Goal: Check status: Check status

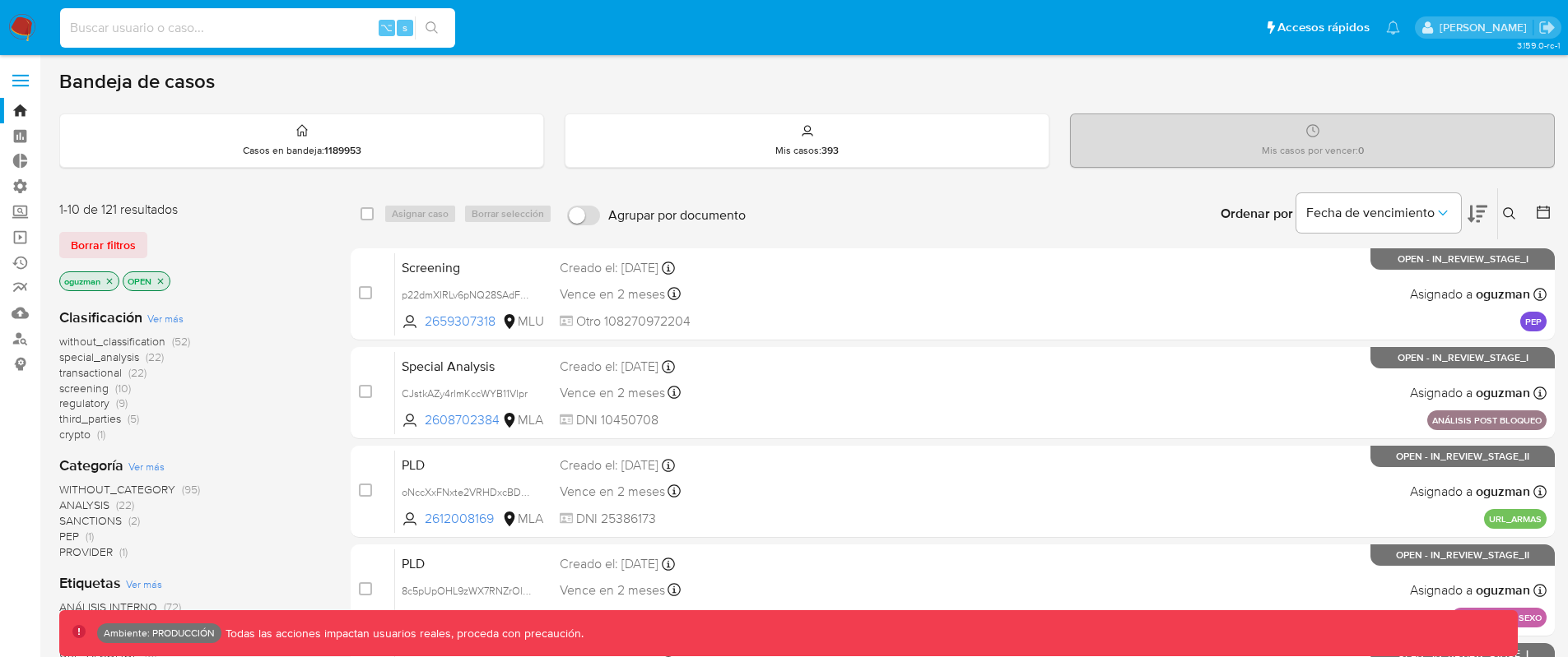
click at [297, 23] on input at bounding box center [257, 28] width 395 height 22
paste input "TBcQkeWlTk5wGBQA2pyybvfL"
type input "TBcQkeWlTk5wGBQA2pyybvfL"
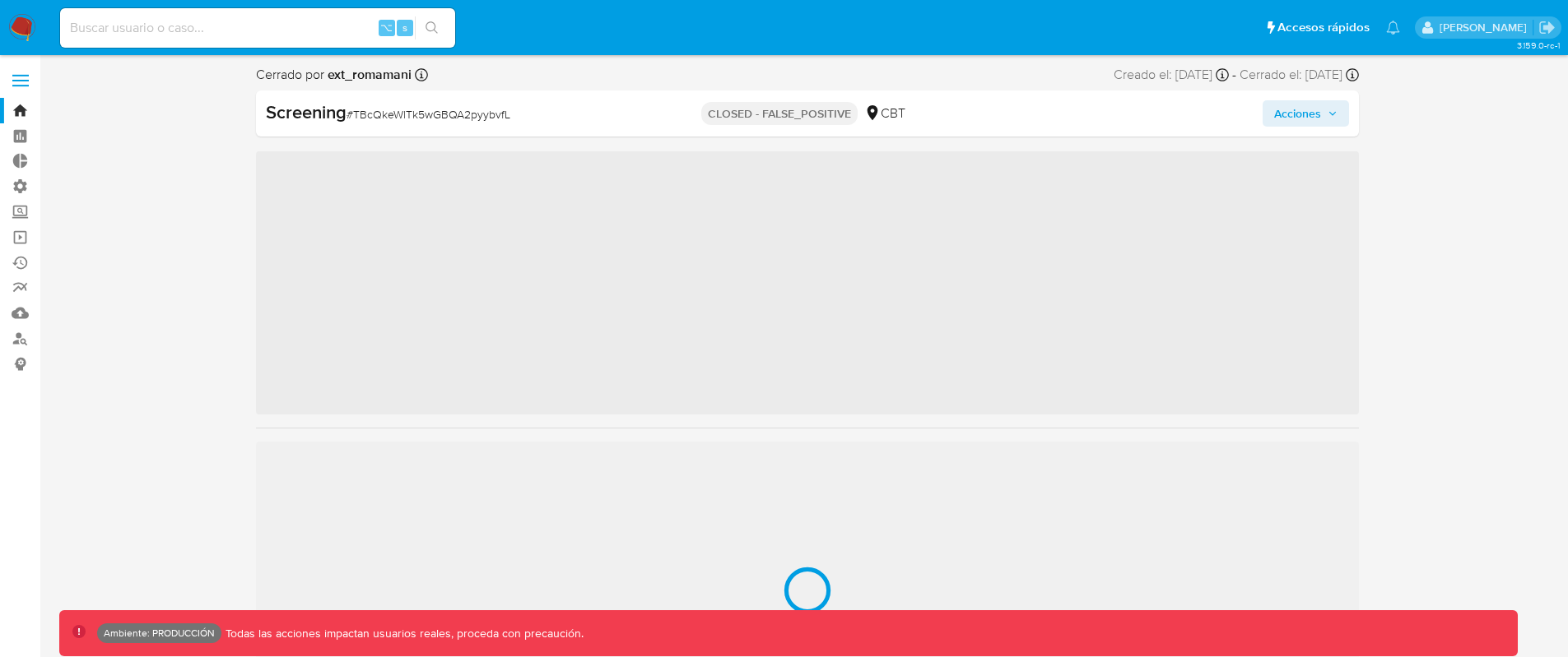
scroll to position [695, 0]
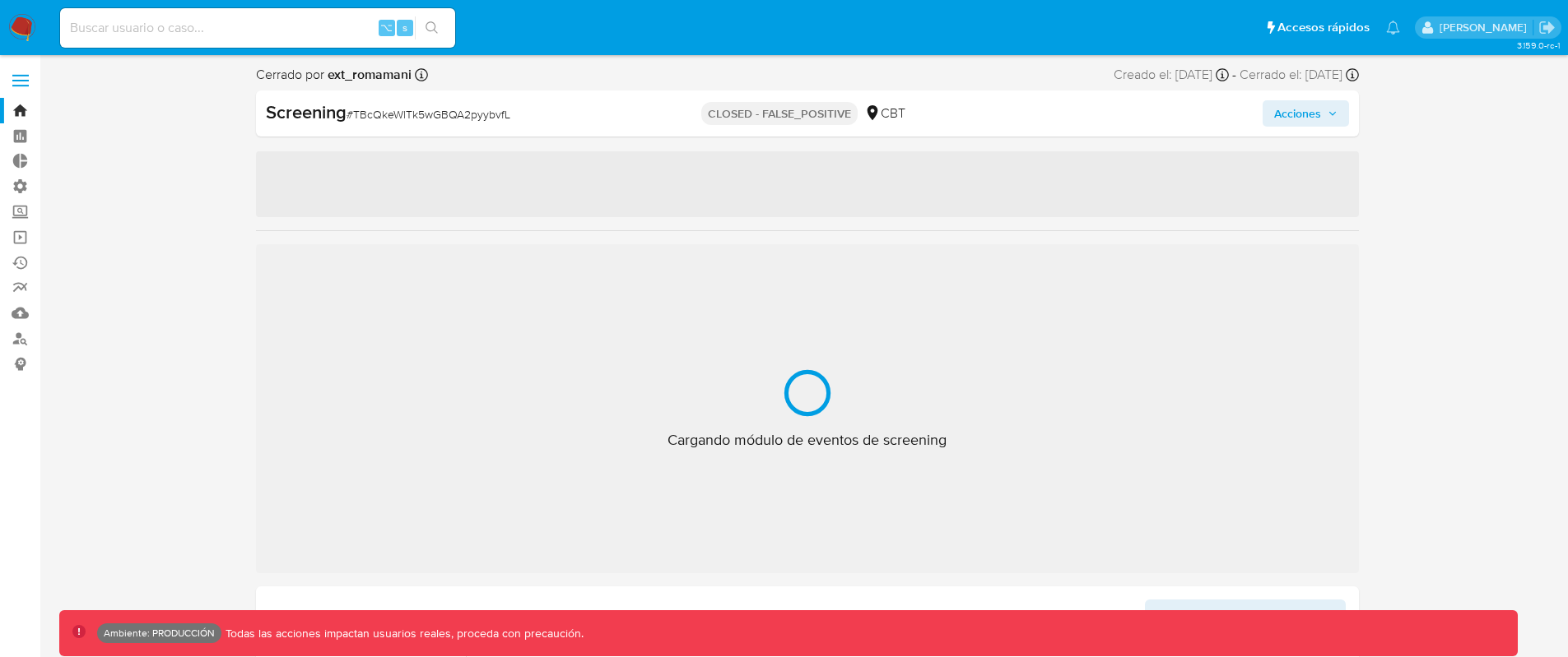
select select "10"
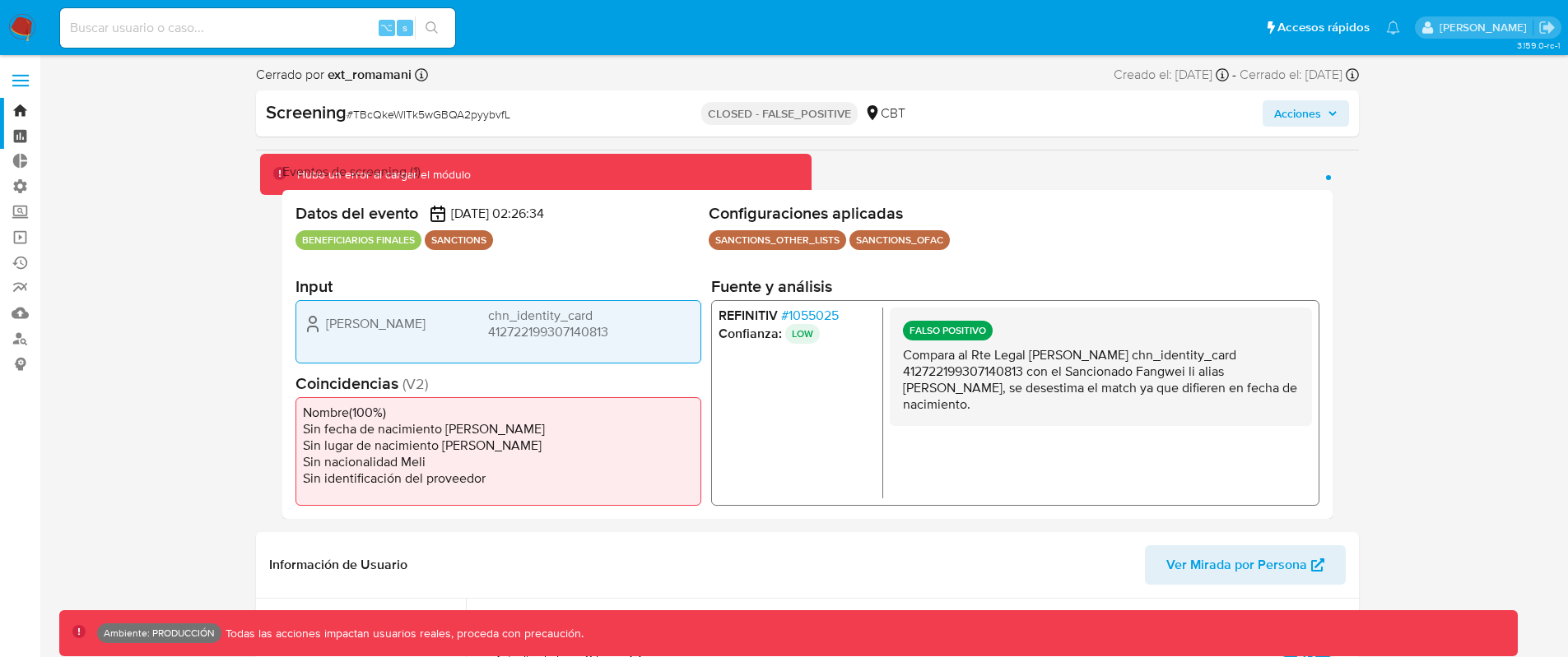
click at [24, 125] on link "Tablero" at bounding box center [98, 136] width 196 height 25
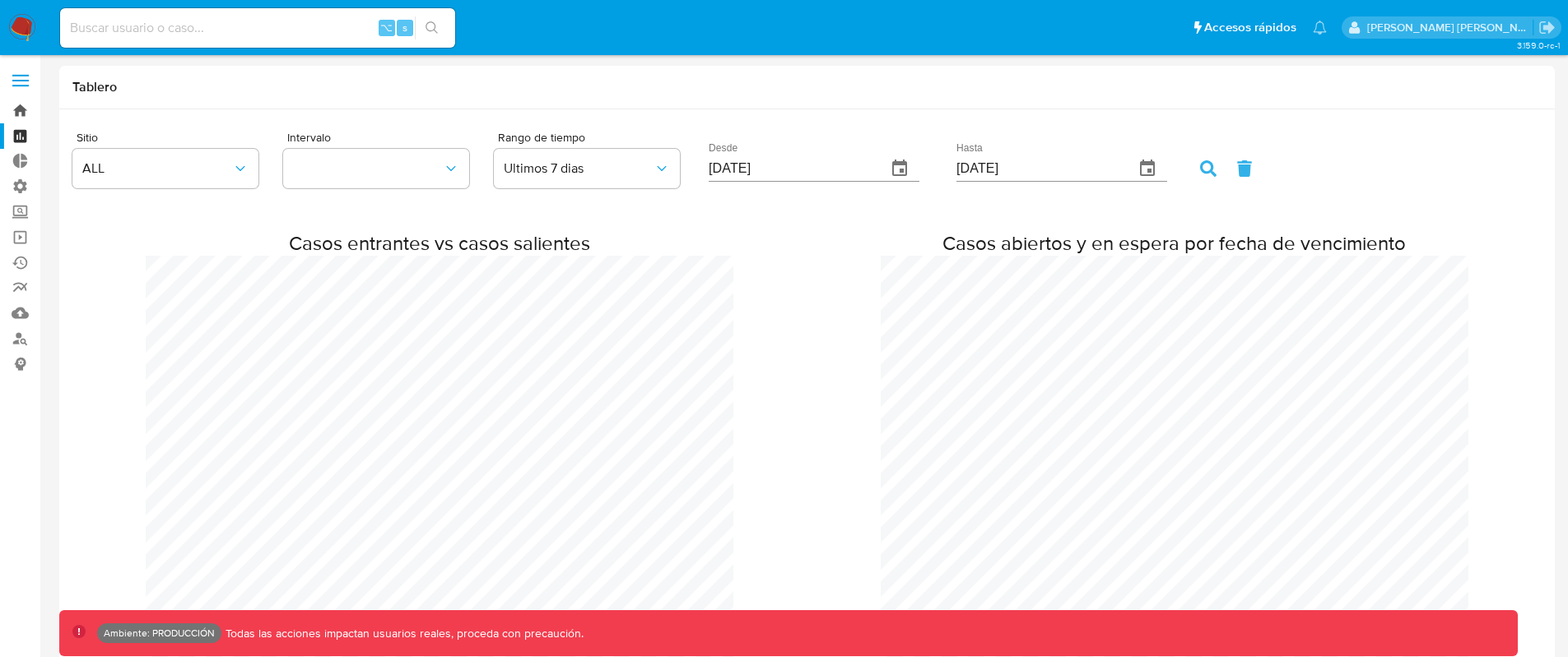
click at [27, 115] on link "Bandeja" at bounding box center [98, 110] width 196 height 25
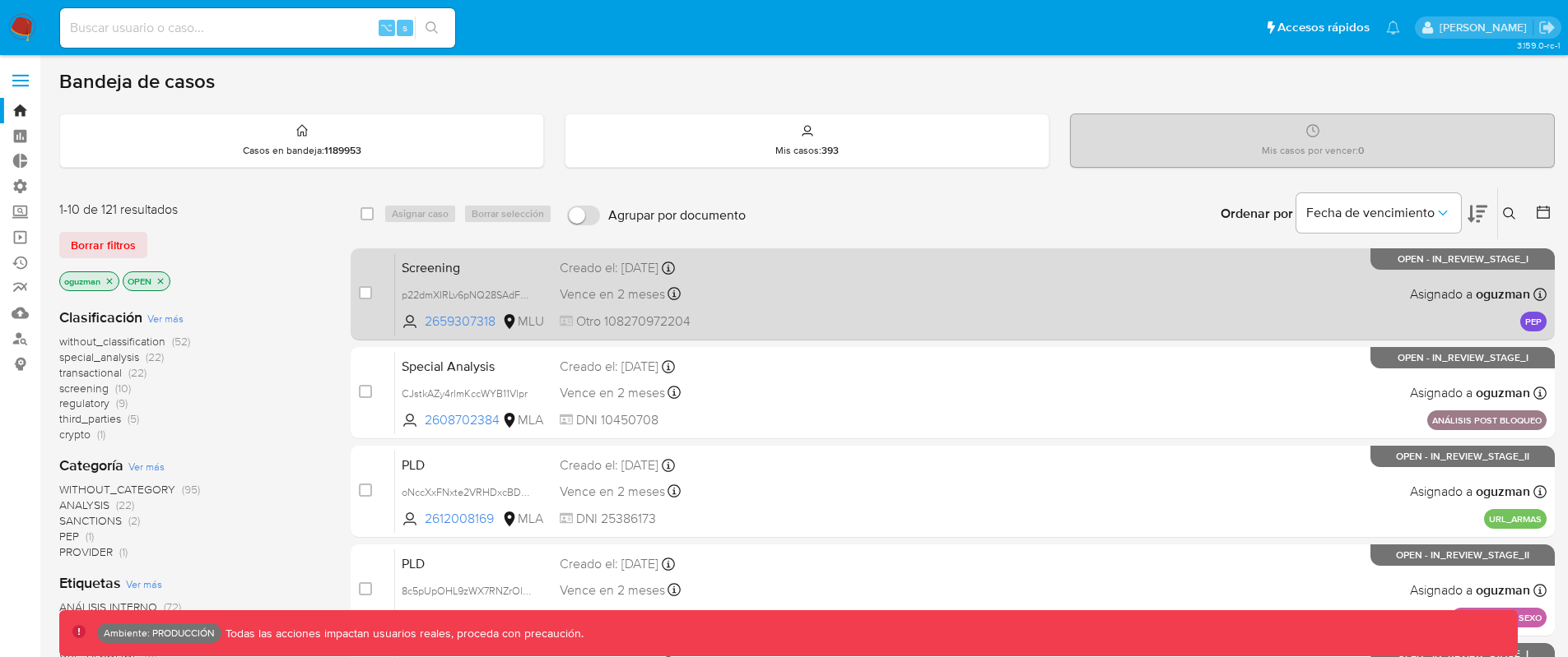
click at [961, 314] on div "Screening p22dmXIRLv6pNQ28SAdFajOu 2659307318 MLU Creado el: 29/08/2025 Creado …" at bounding box center [971, 294] width 1152 height 83
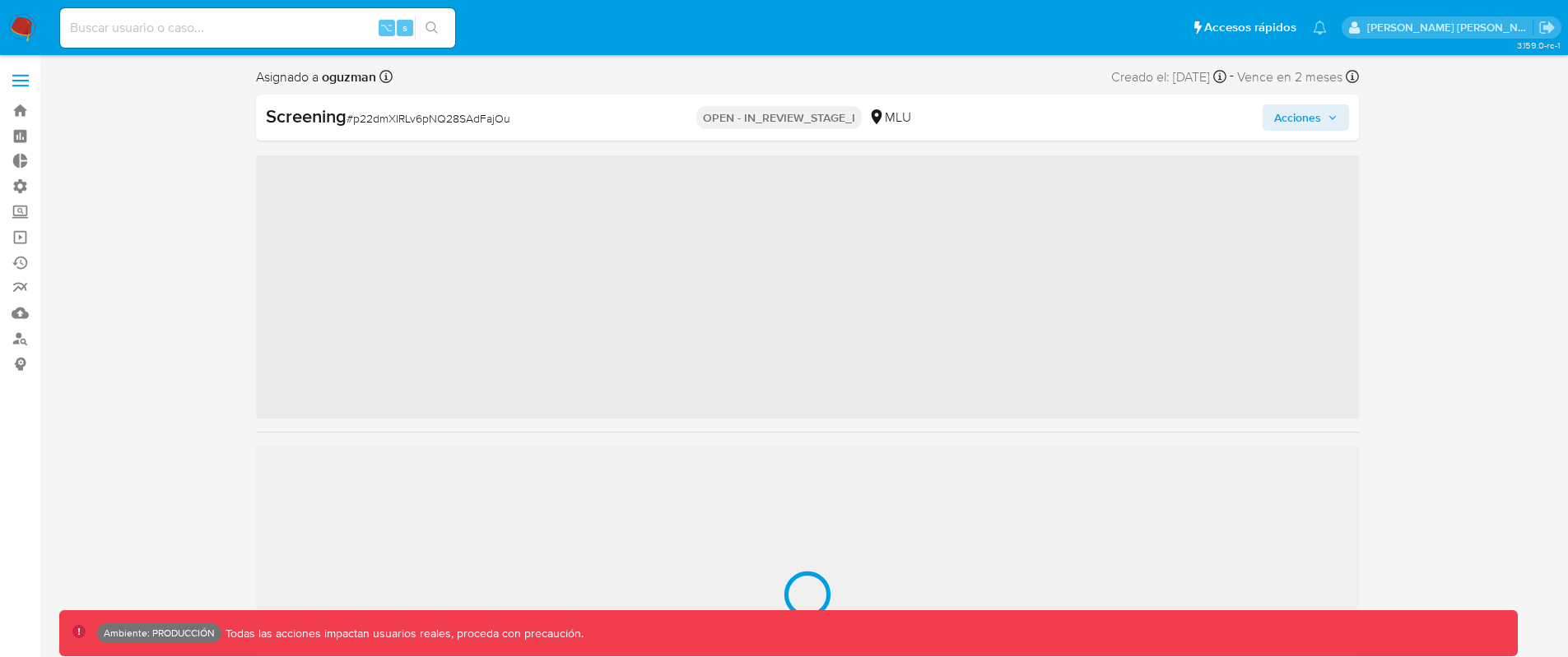
scroll to position [735, 0]
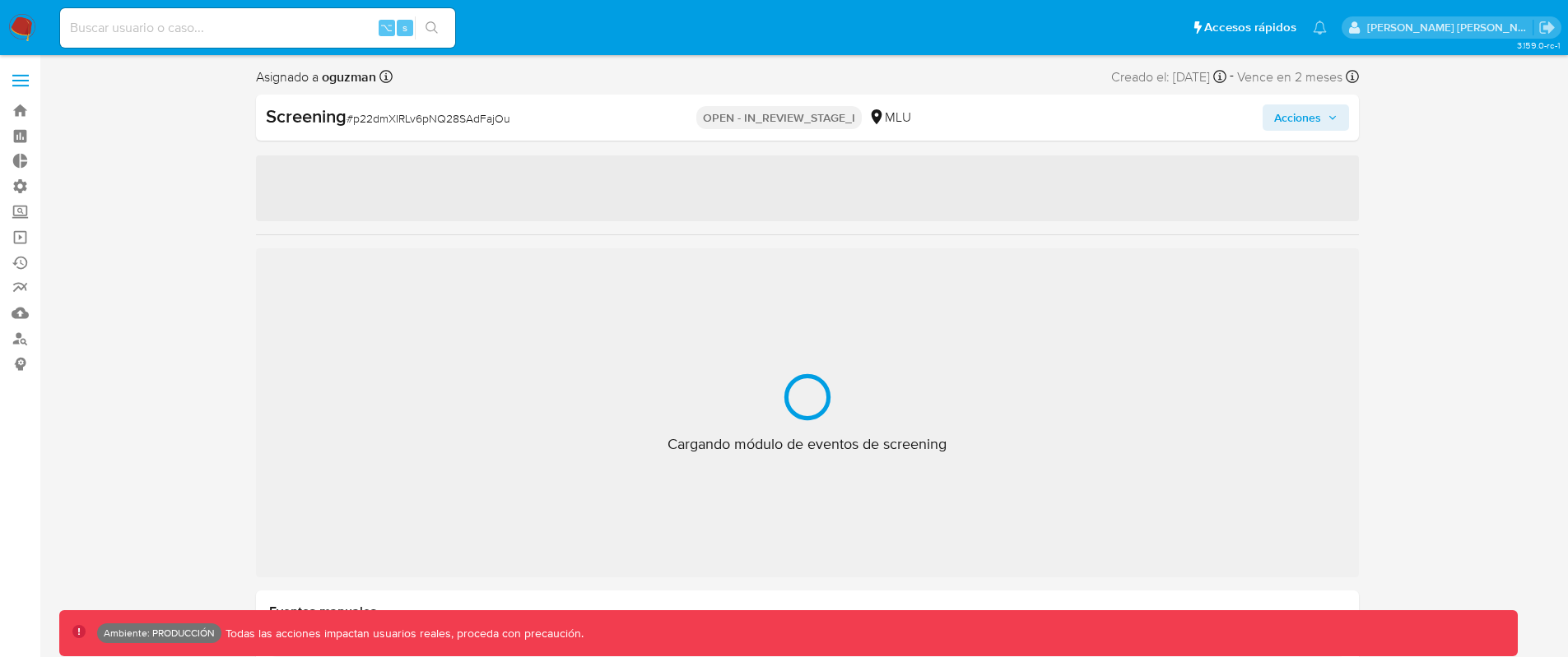
select select "10"
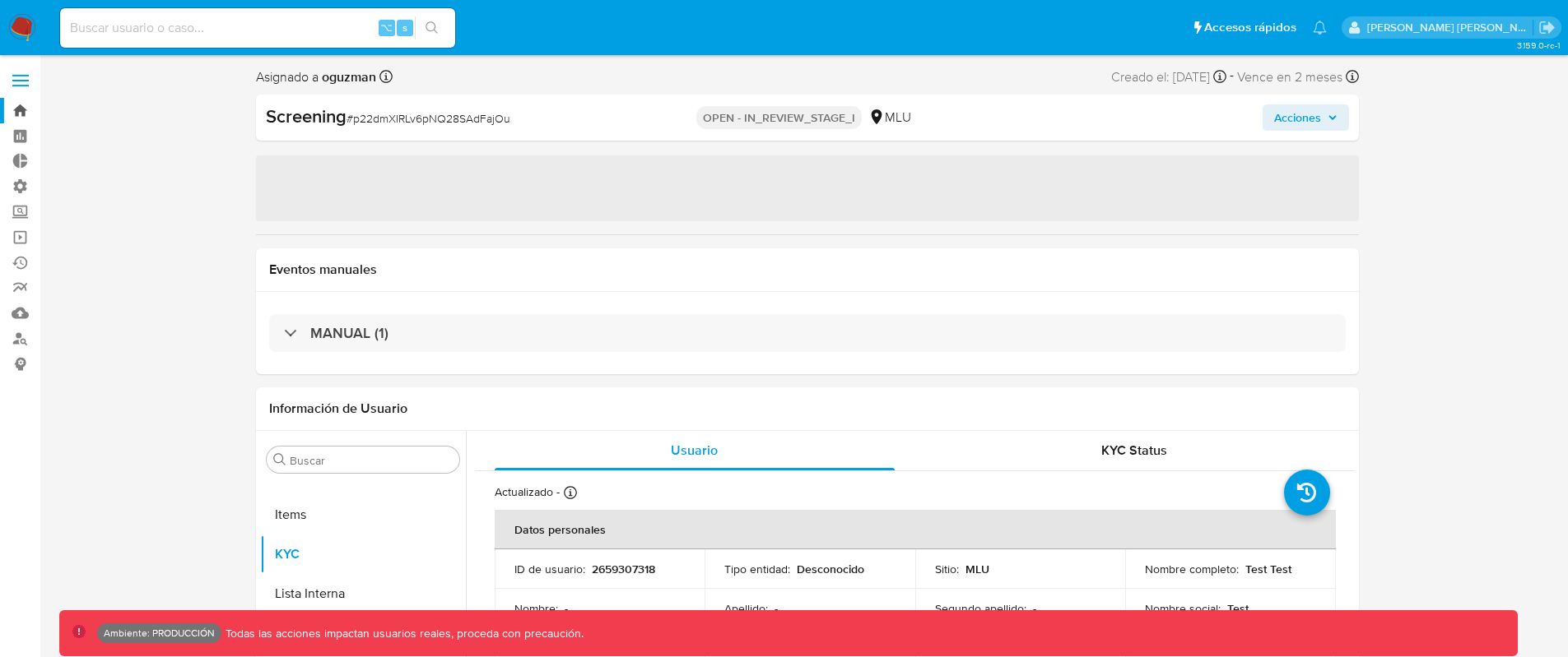
click at [18, 109] on link "Bandeja" at bounding box center [98, 110] width 196 height 25
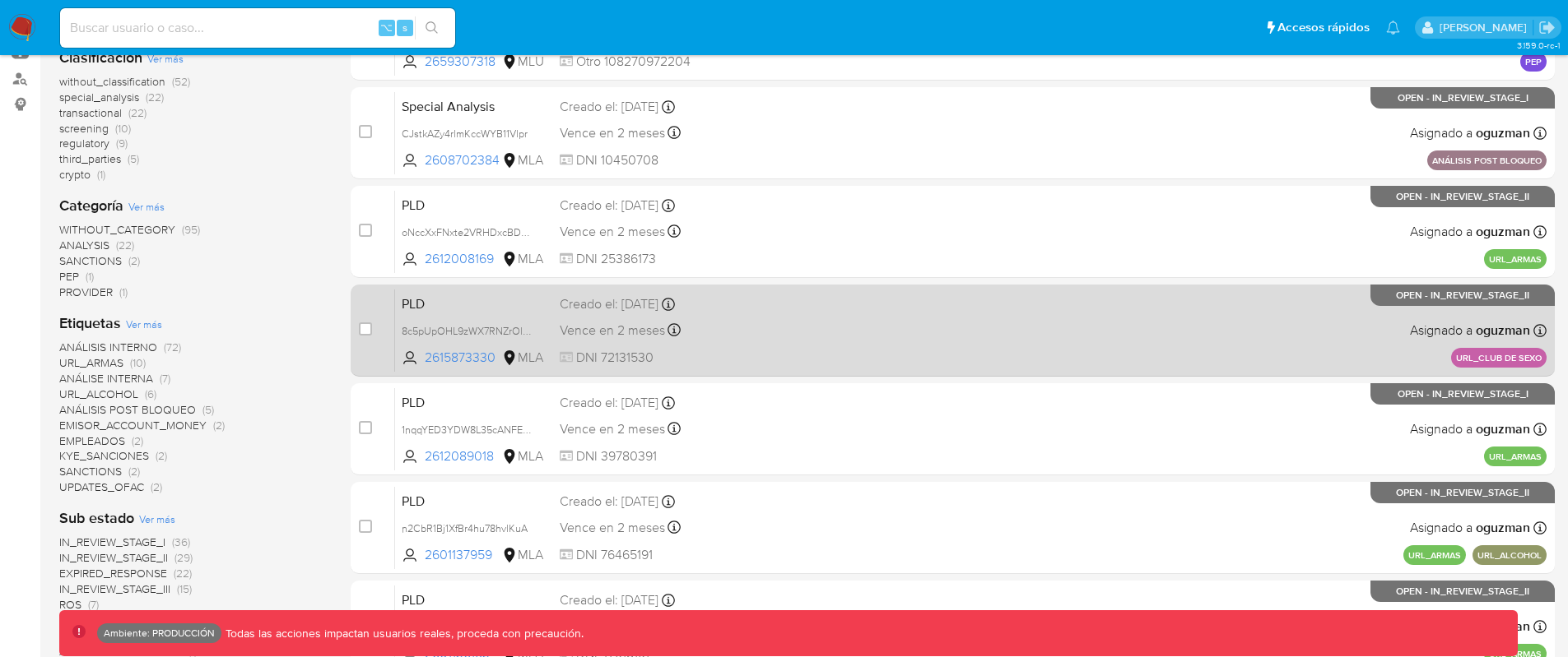
scroll to position [331, 0]
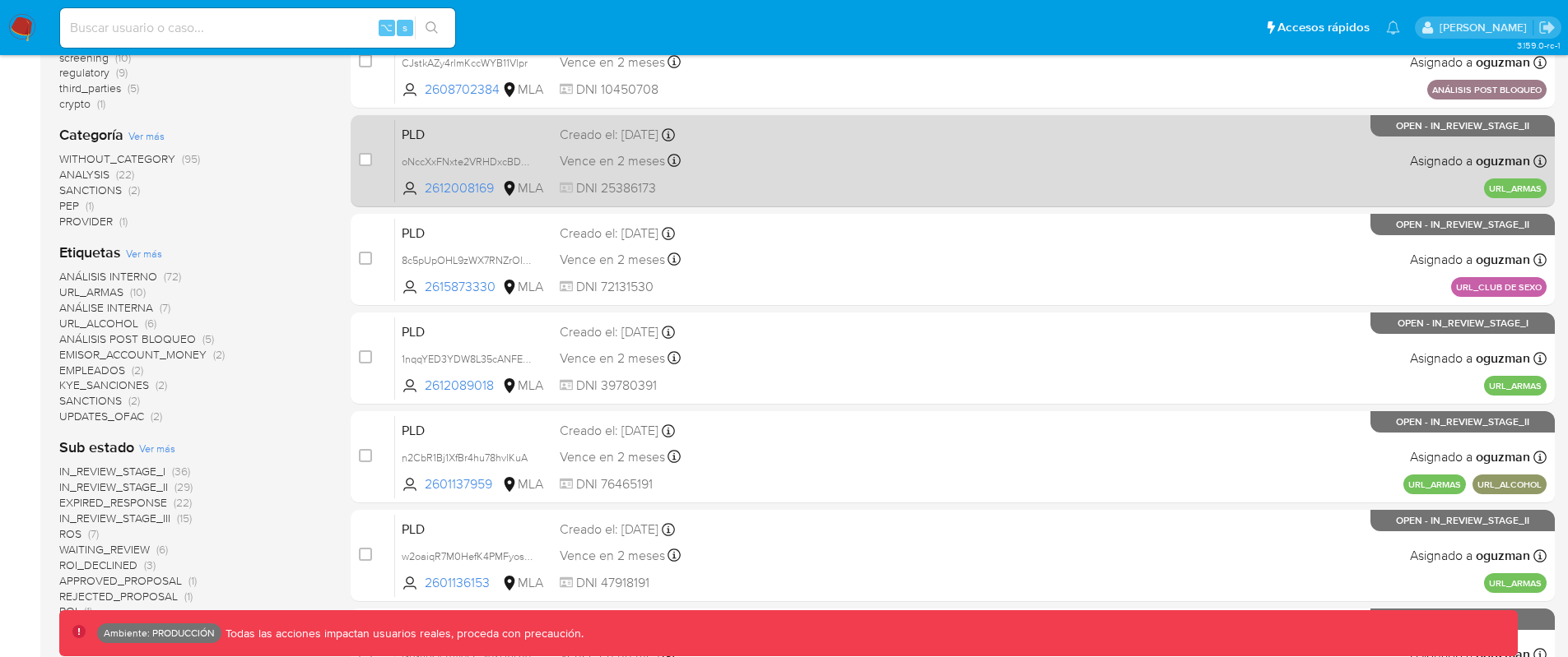
click at [883, 194] on div "PLD oNccXxFNxte2VRHDxcBDnMUT 2612008169 MLA Creado el: [DATE] Creado el: [DATE]…" at bounding box center [971, 161] width 1152 height 83
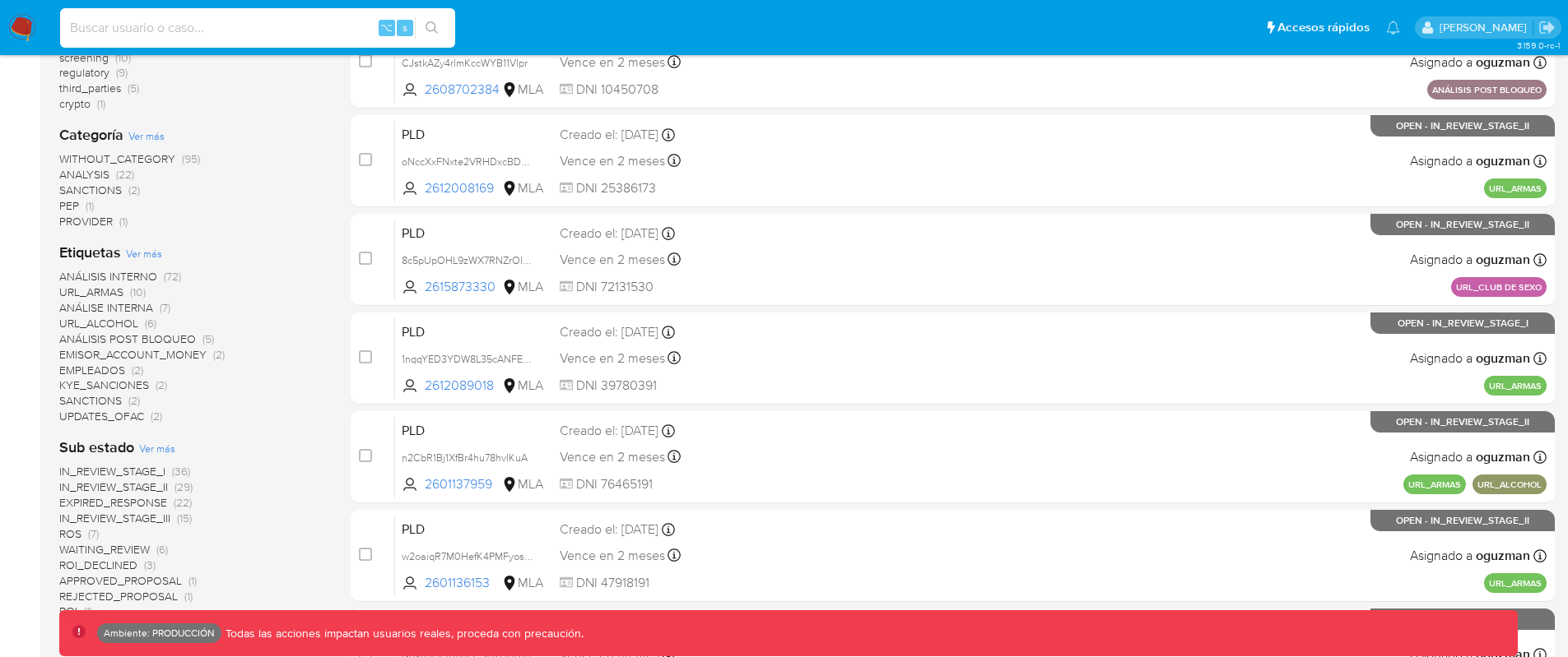
click at [296, 21] on input at bounding box center [257, 28] width 395 height 22
paste input "pUiBYzO8xA5T4aQBhsowdPKK"
type input "pUiBYzO8xA5T4aQBhsowdPKK"
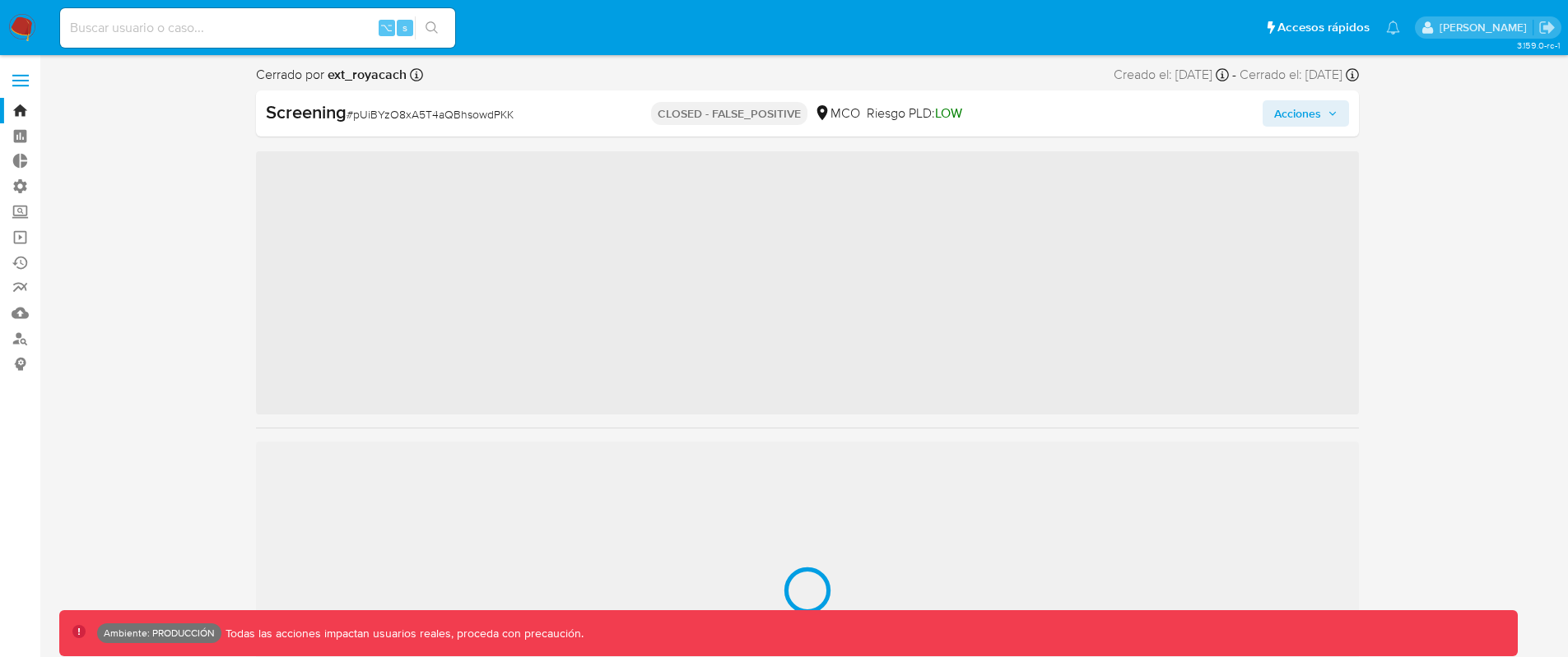
scroll to position [695, 0]
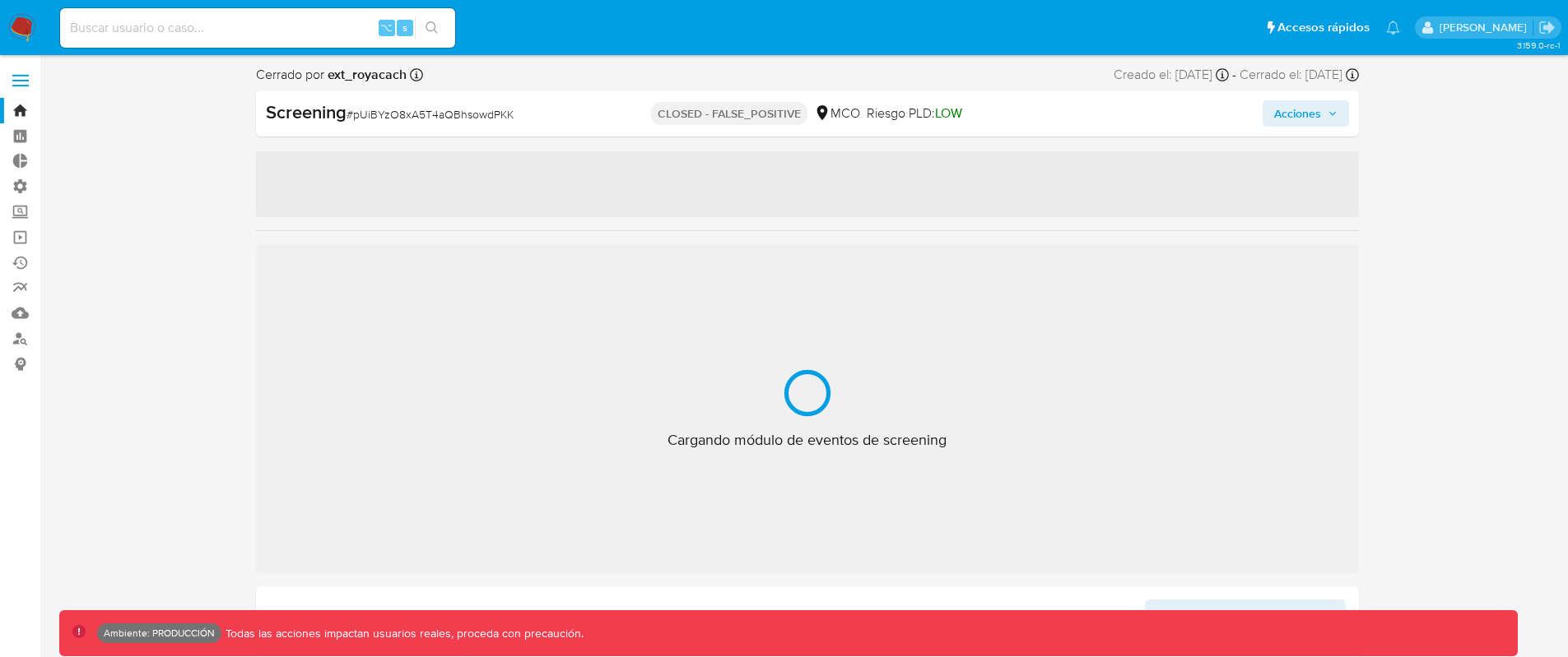
select select "10"
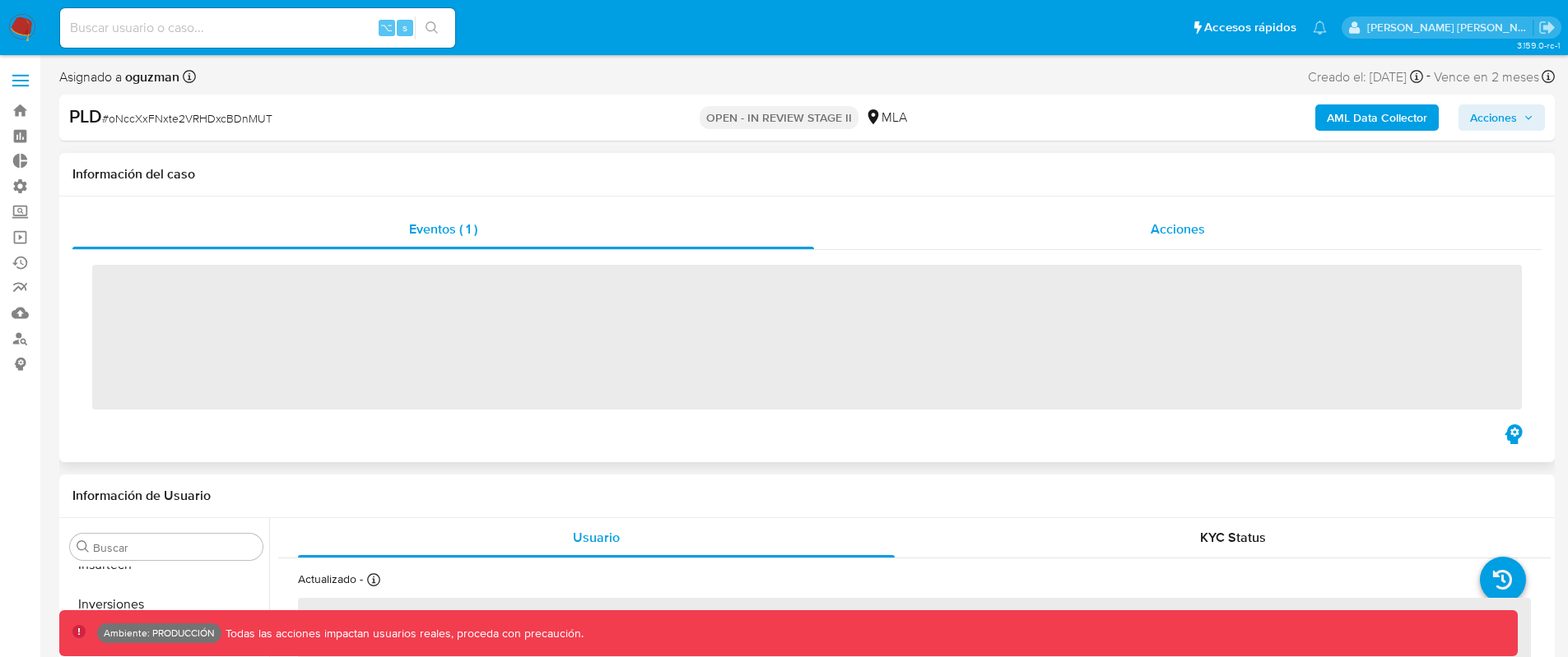
scroll to position [774, 0]
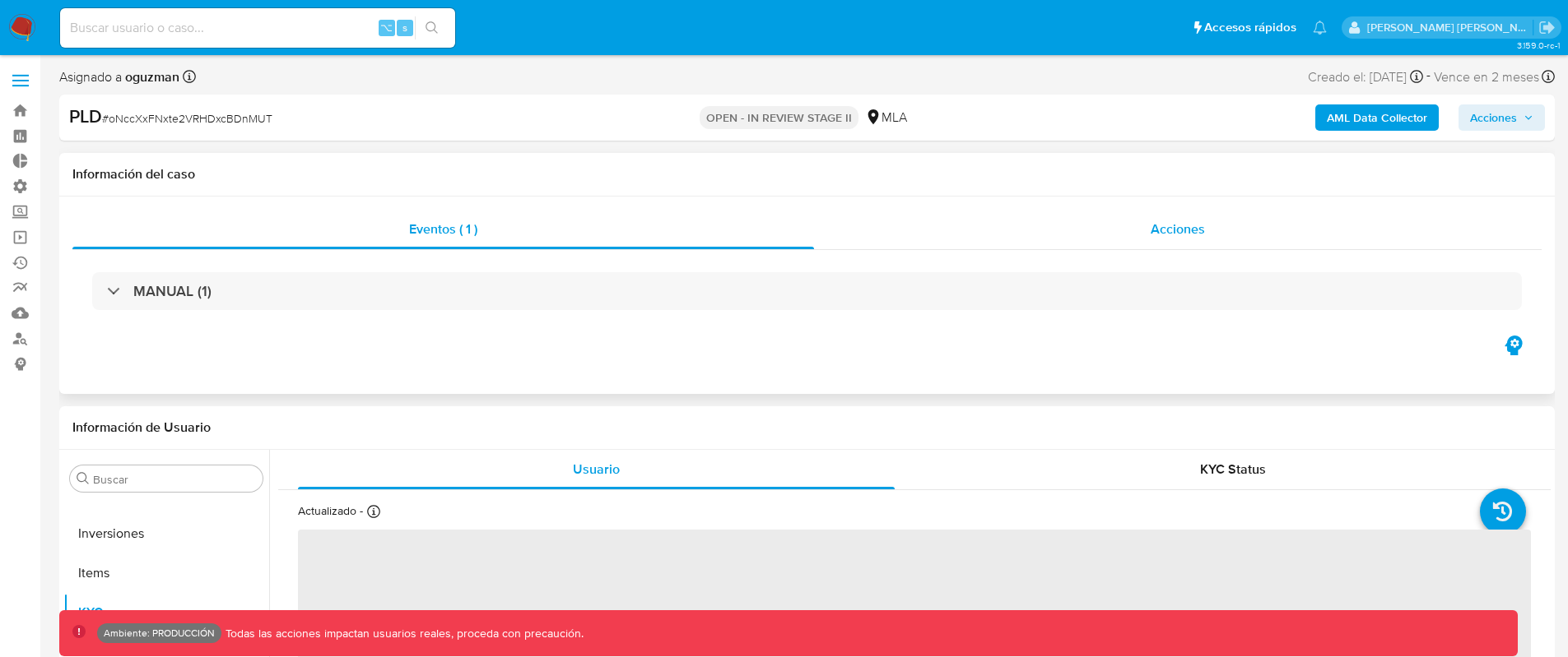
click at [1155, 226] on span "Acciones" at bounding box center [1178, 229] width 54 height 19
select select "10"
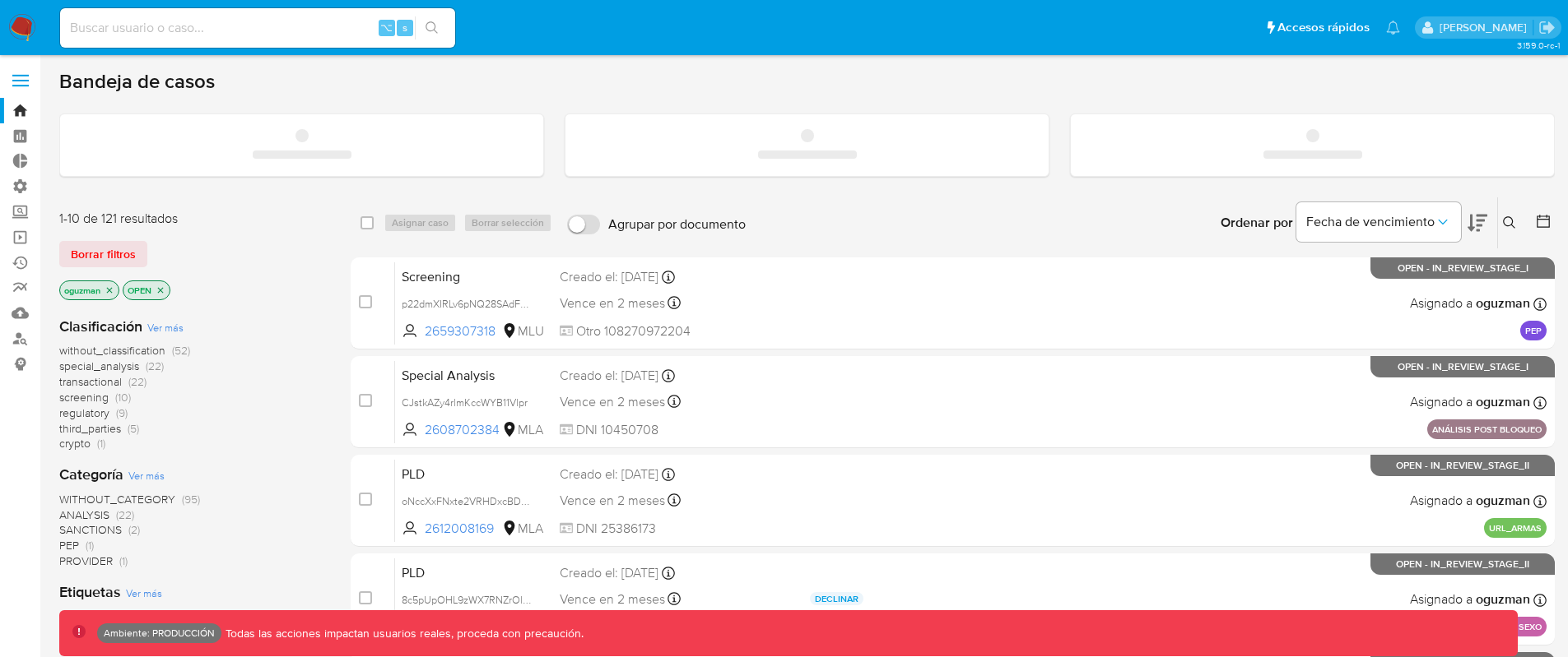
click at [330, 25] on input at bounding box center [257, 28] width 395 height 22
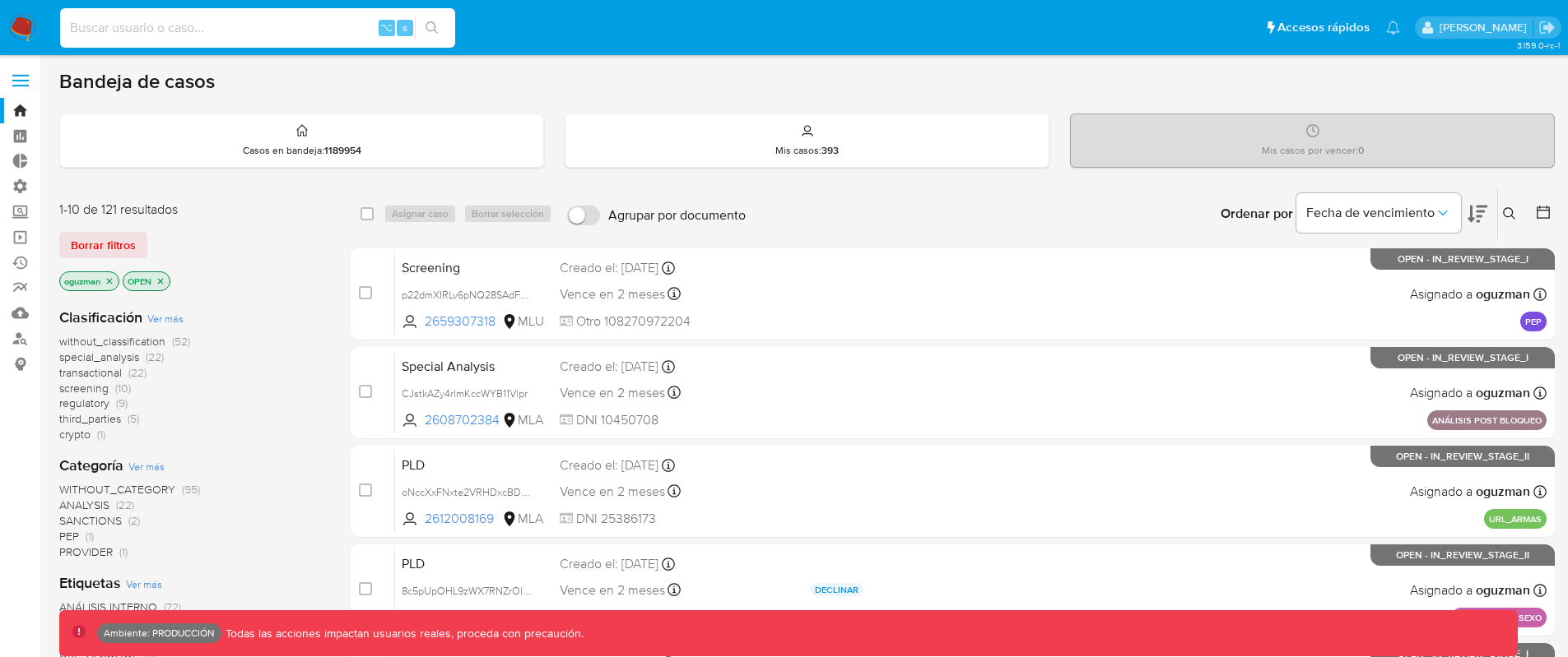
paste input "TBcQkeWlTk5wGBQA2pyybvfL"
type input "TBcQkeWlTk5wGBQA2pyybvfL"
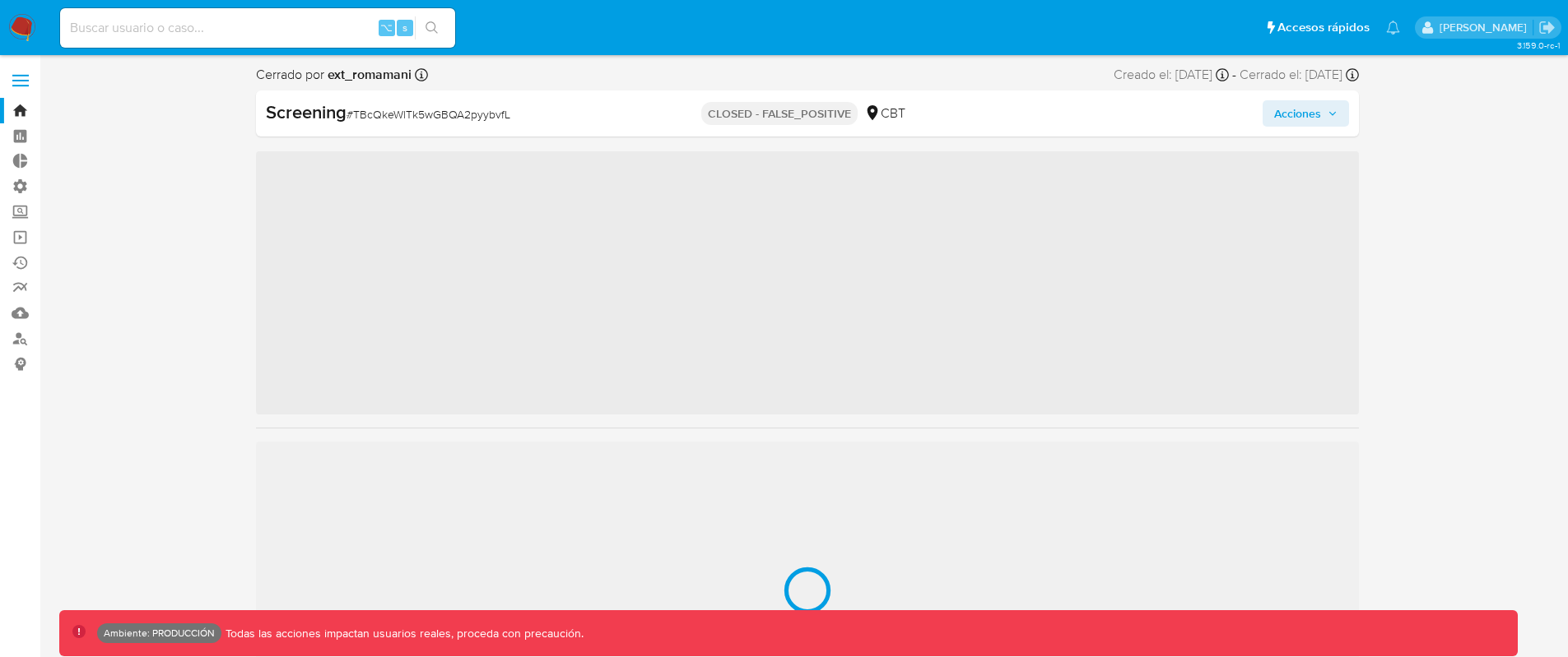
scroll to position [695, 0]
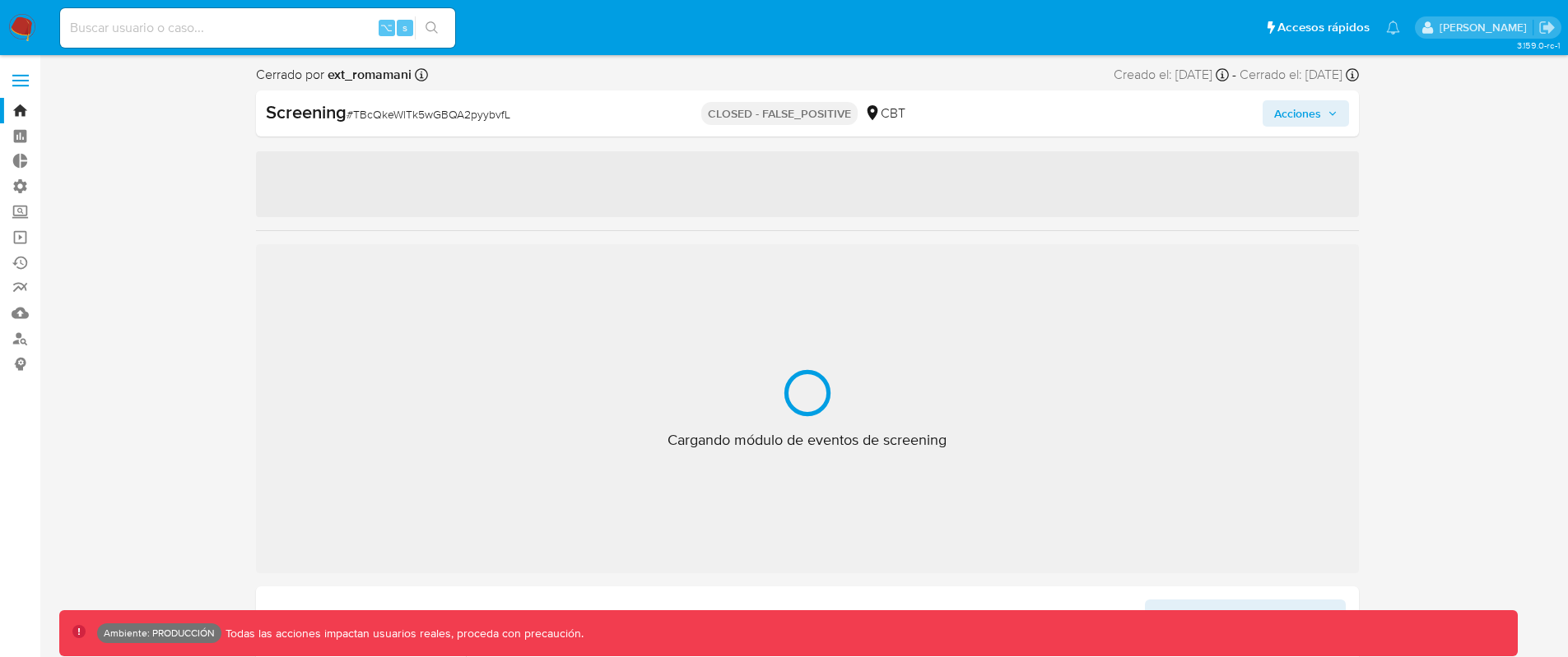
select select "10"
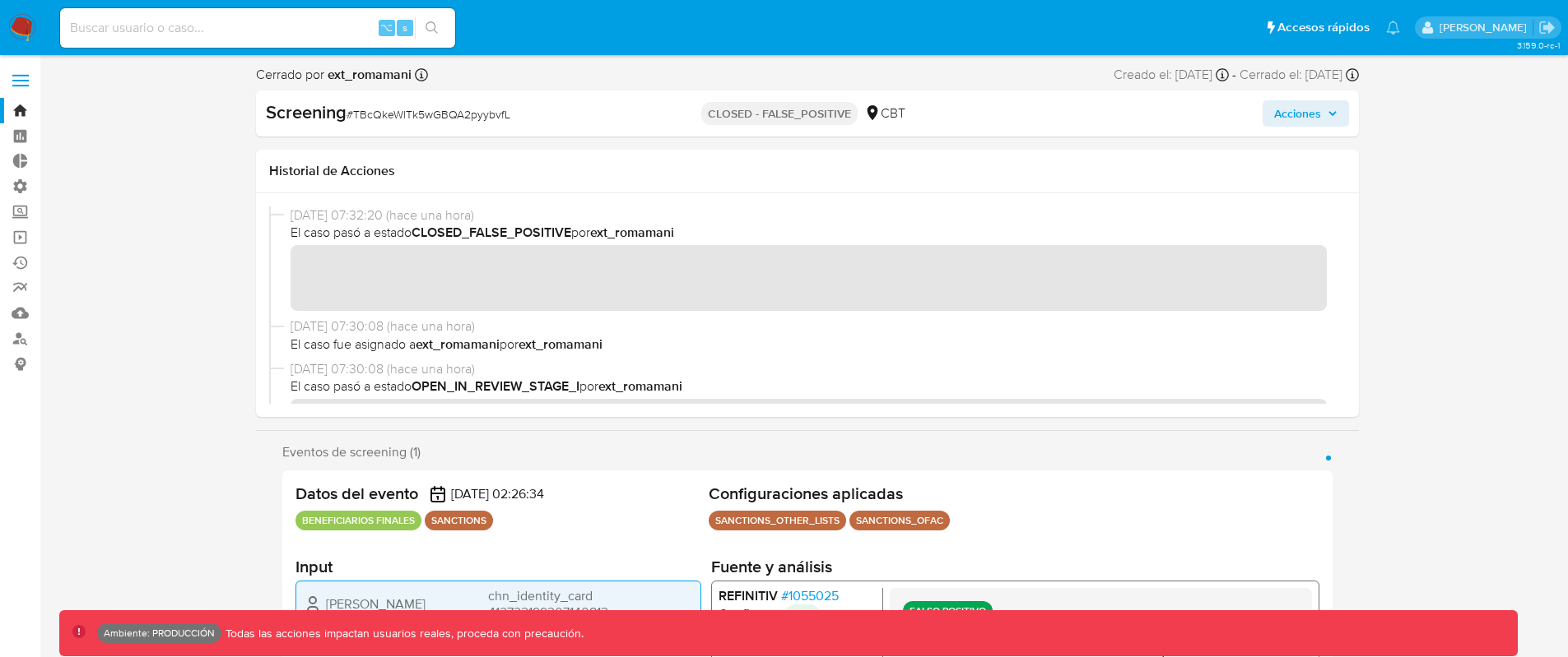
click at [23, 110] on link "Bandeja" at bounding box center [98, 110] width 196 height 25
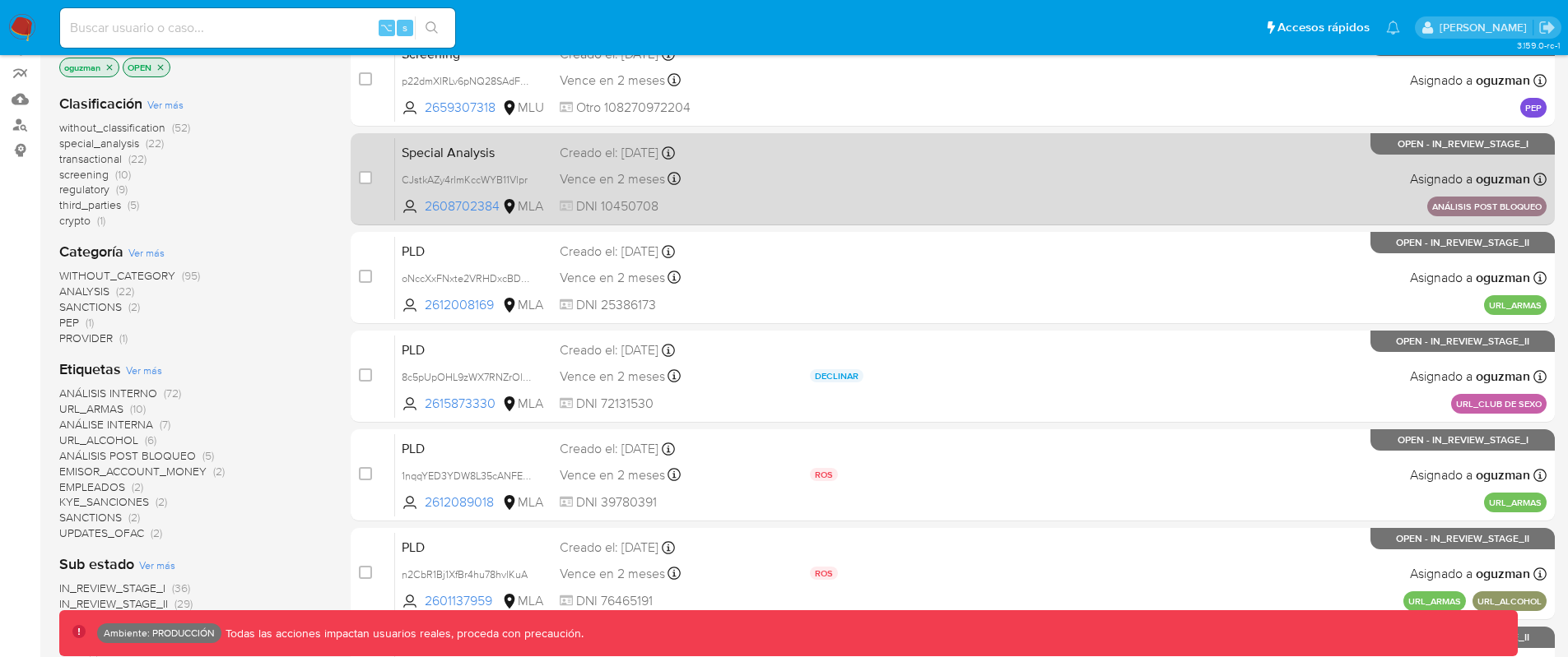
scroll to position [226, 0]
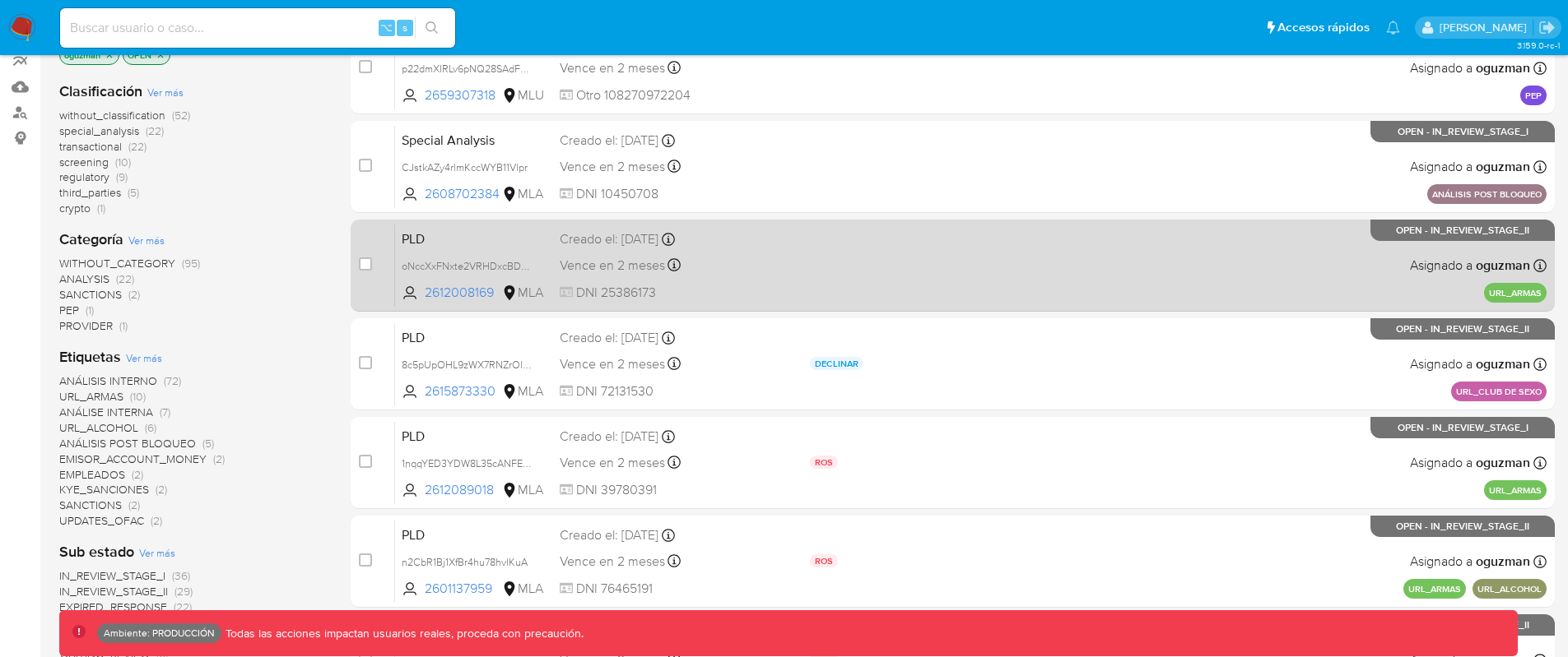
click at [913, 257] on div "PLD oNccXxFNxte2VRHDxcBDnMUT 2612008169 MLA Creado el: [DATE] Creado el: [DATE]…" at bounding box center [971, 266] width 1152 height 83
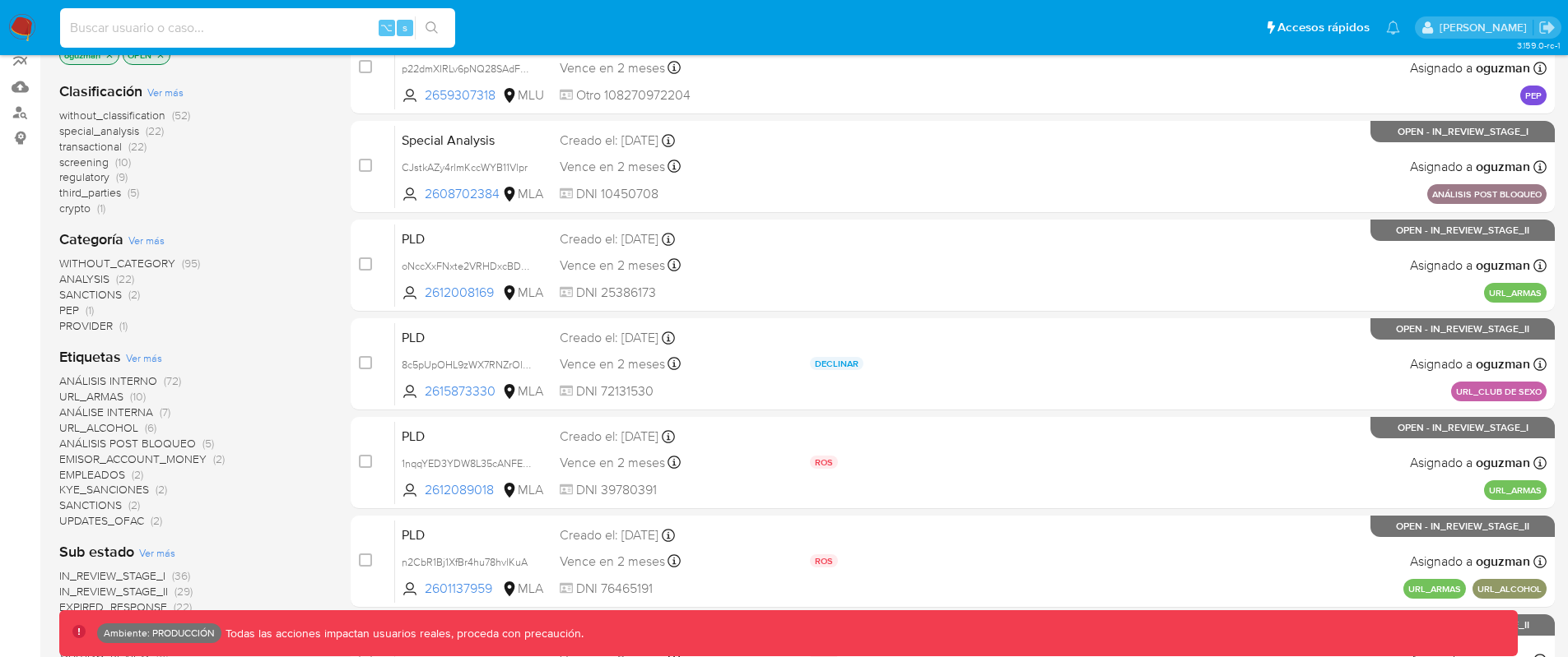
click at [298, 35] on input at bounding box center [257, 28] width 395 height 22
paste input "2641365162"
type input "2641365162"
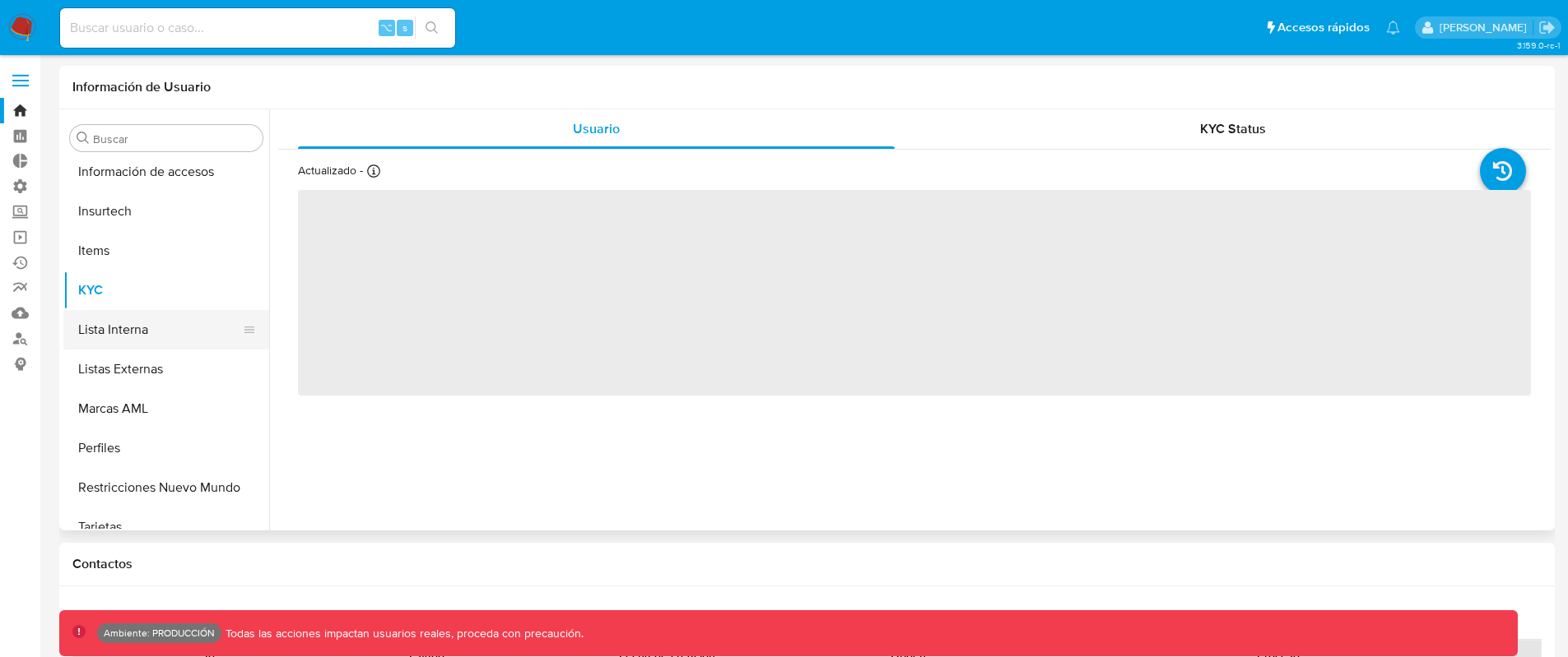
scroll to position [668, 0]
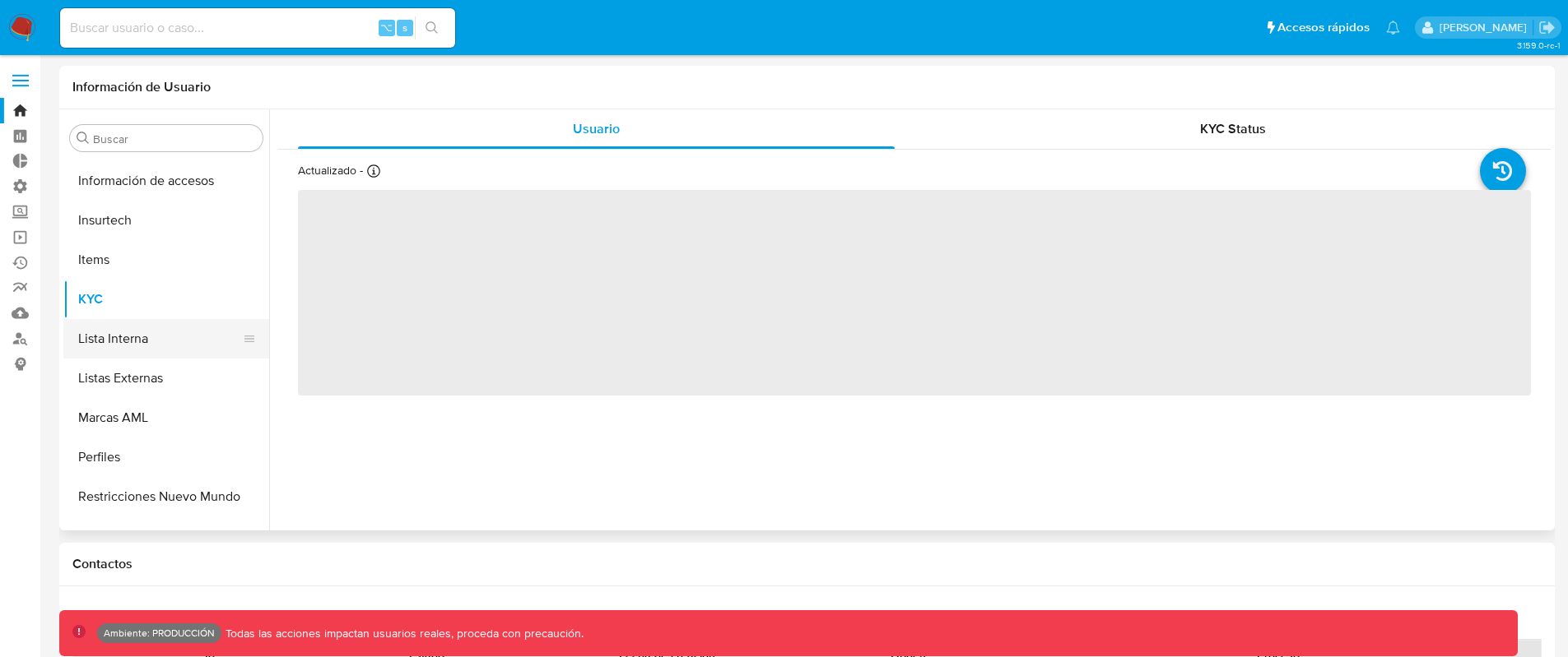
select select "10"
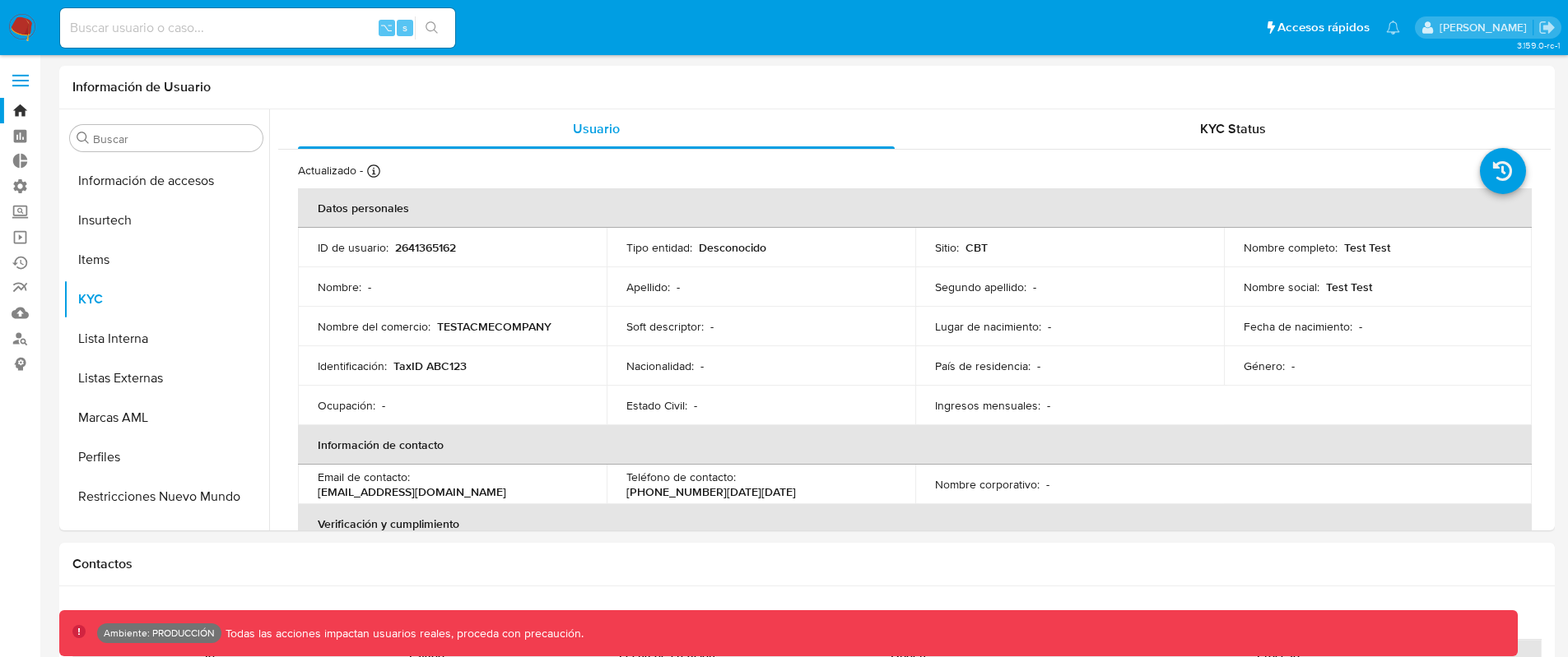
click at [289, 40] on div "⌥ s" at bounding box center [257, 28] width 395 height 40
click at [284, 27] on input at bounding box center [257, 28] width 395 height 22
paste input "2659307318"
type input "2659307318"
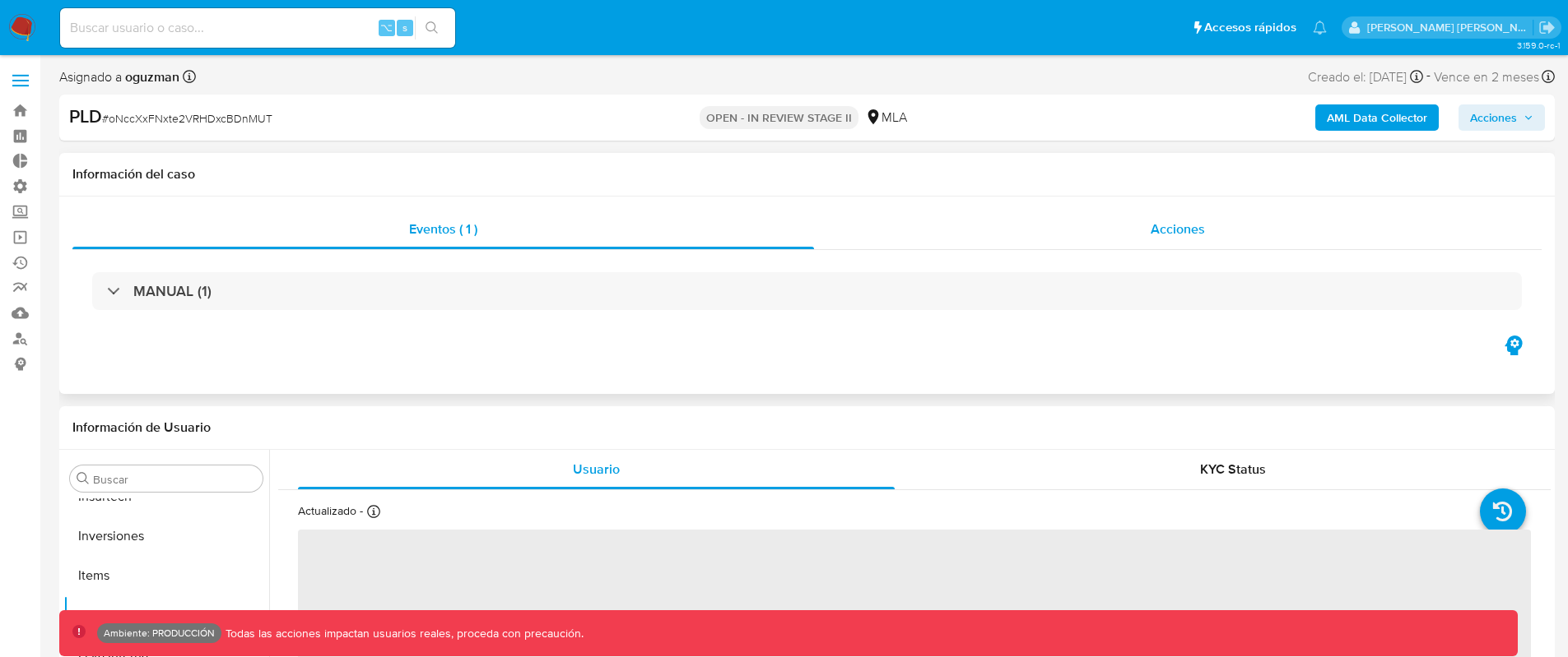
scroll to position [774, 0]
click at [1169, 231] on span "Acciones" at bounding box center [1178, 229] width 54 height 19
select select "10"
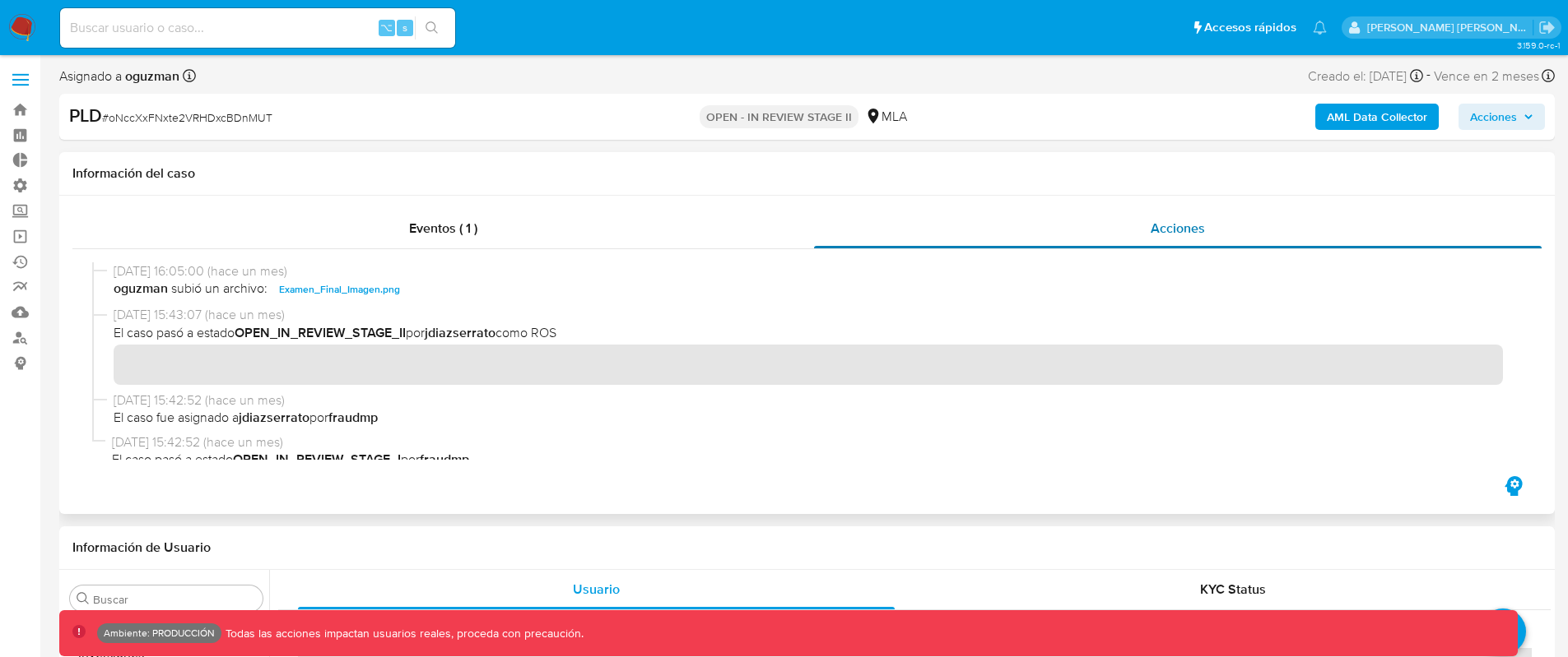
scroll to position [0, 0]
click at [485, 233] on div "Eventos ( 1 )" at bounding box center [443, 230] width 741 height 40
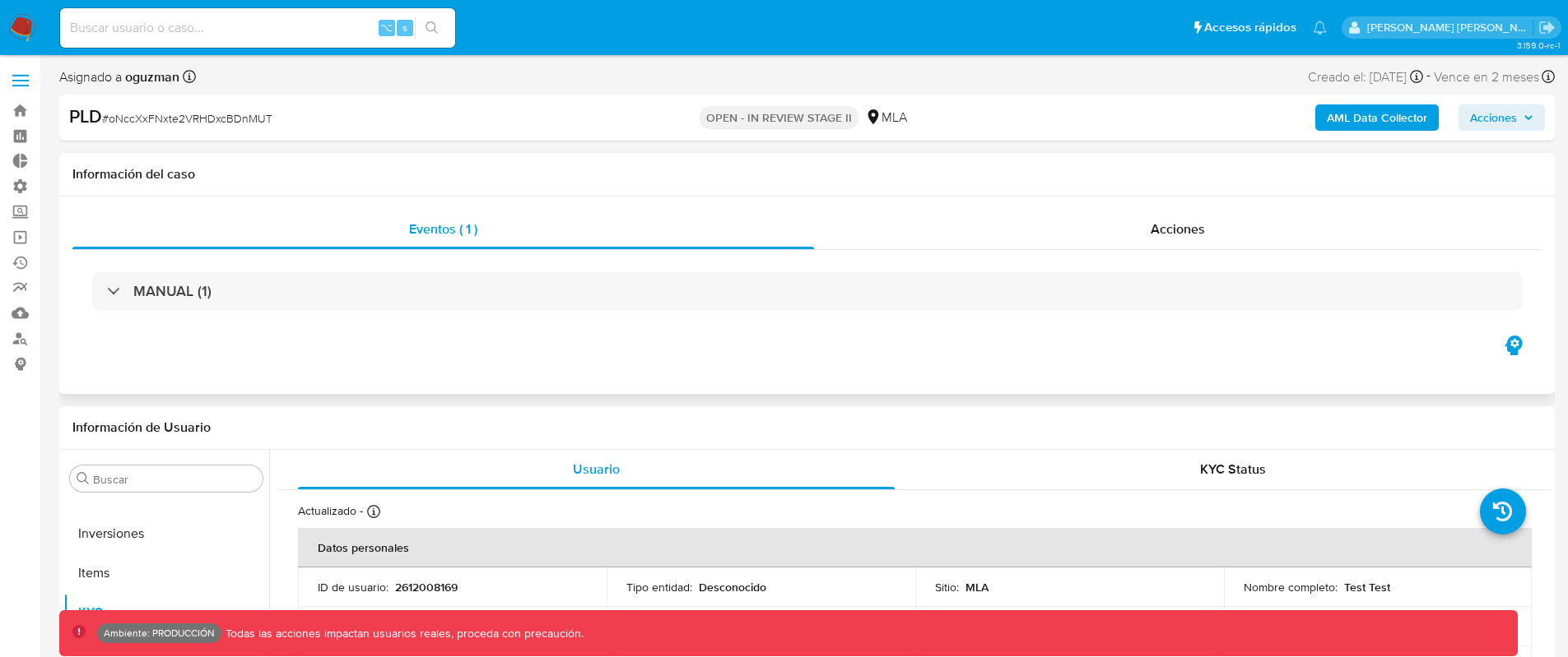
click at [574, 271] on div "MANUAL (1)" at bounding box center [807, 291] width 1469 height 82
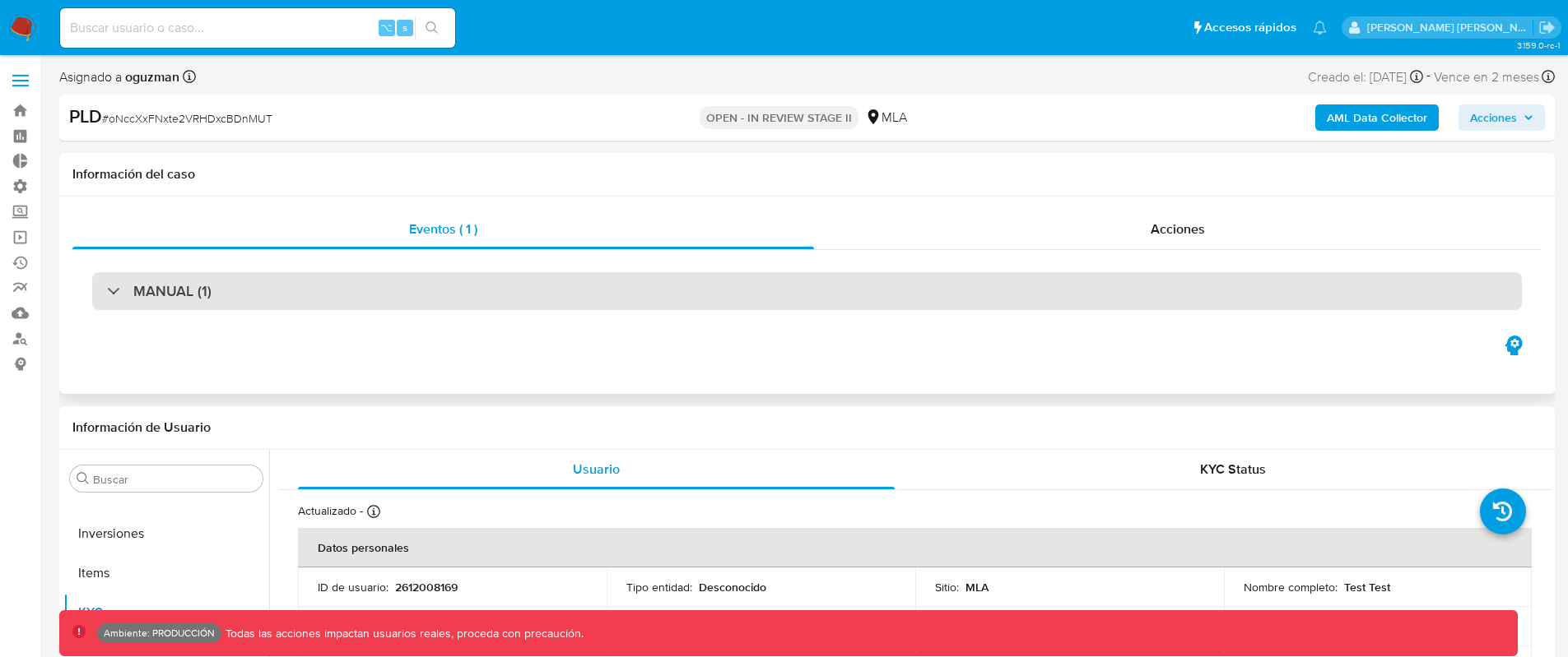
click at [562, 288] on div "MANUAL (1)" at bounding box center [807, 291] width 1430 height 38
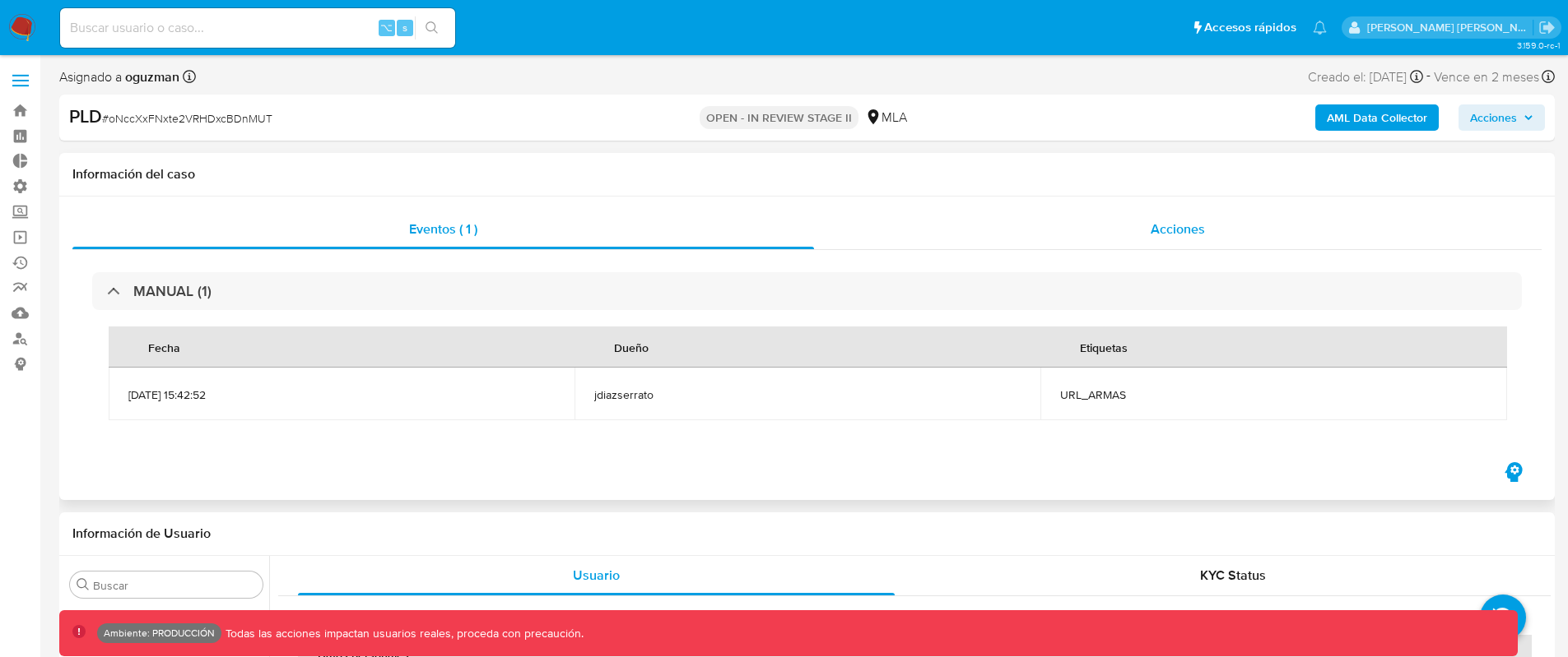
click at [1184, 227] on span "Acciones" at bounding box center [1178, 229] width 54 height 19
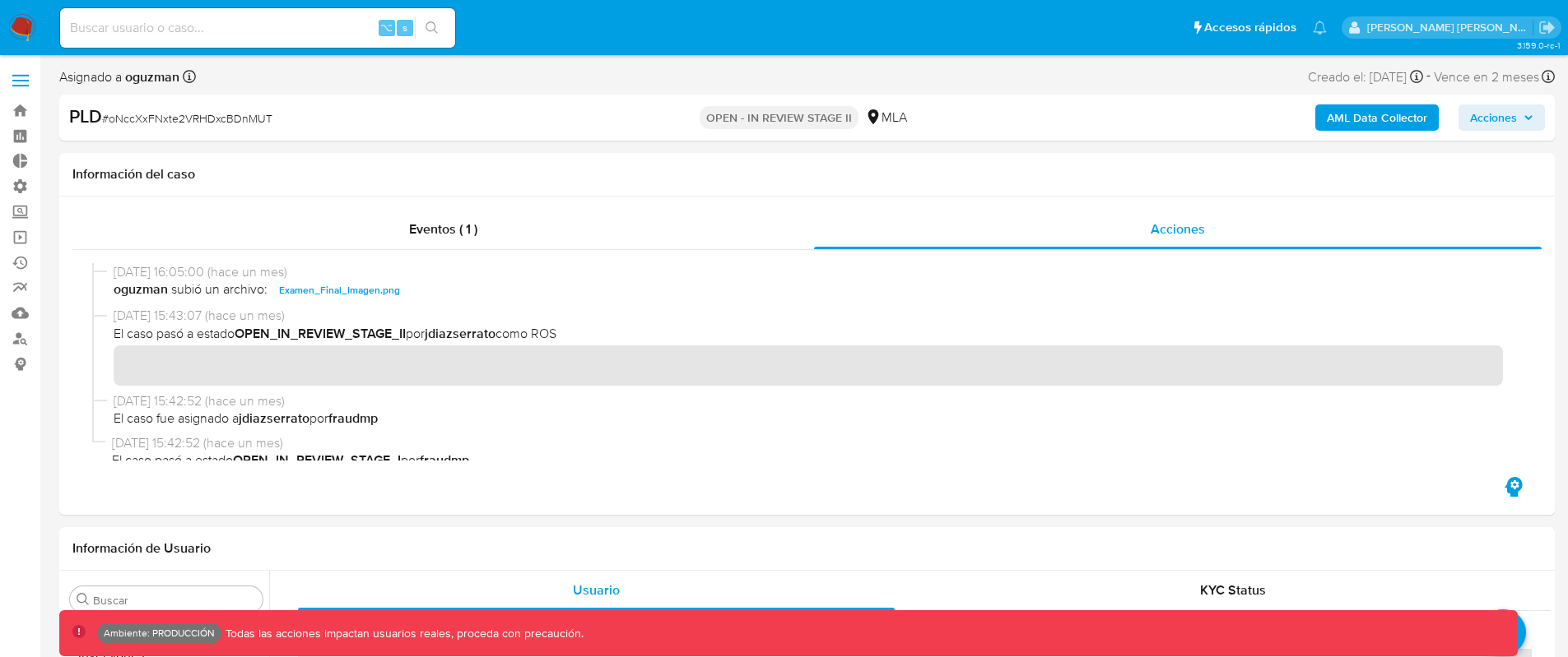
click at [1525, 124] on span "Acciones" at bounding box center [1502, 117] width 63 height 23
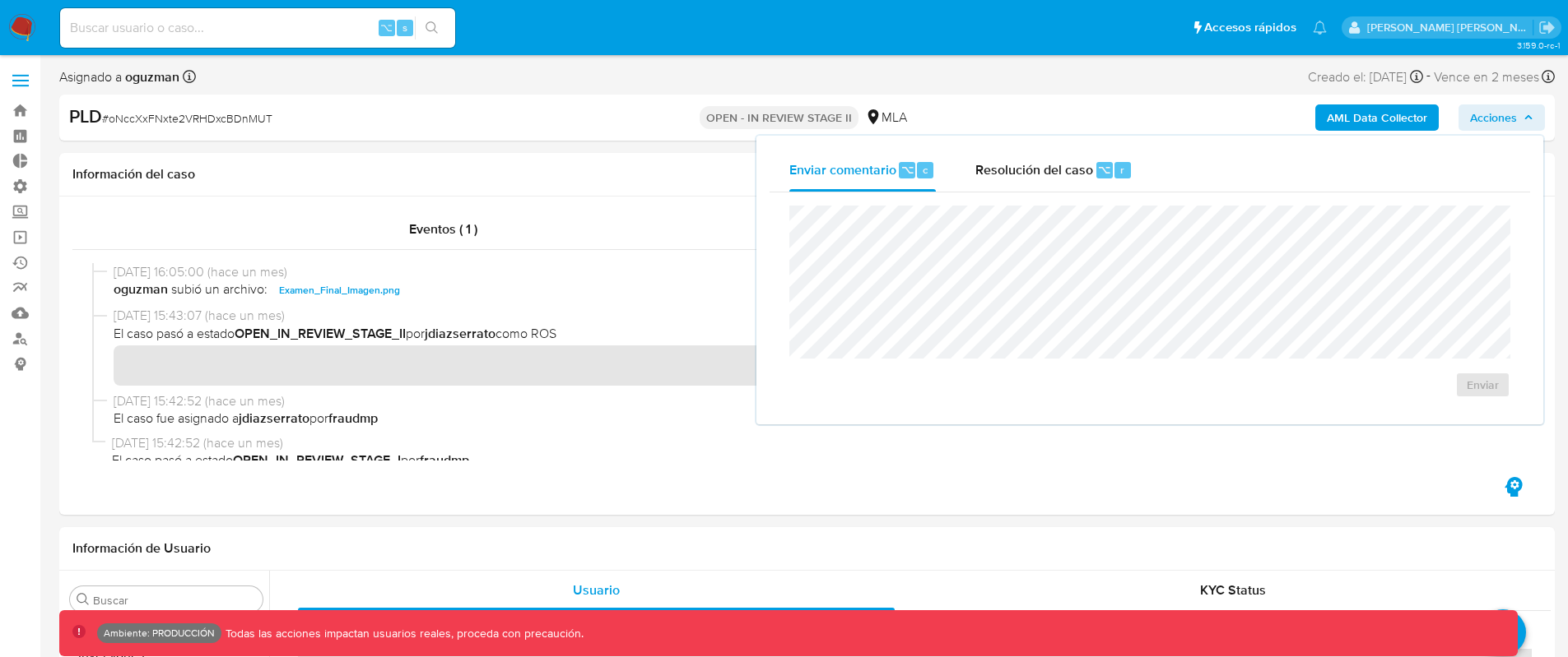
click at [1525, 124] on span "Acciones" at bounding box center [1502, 117] width 63 height 23
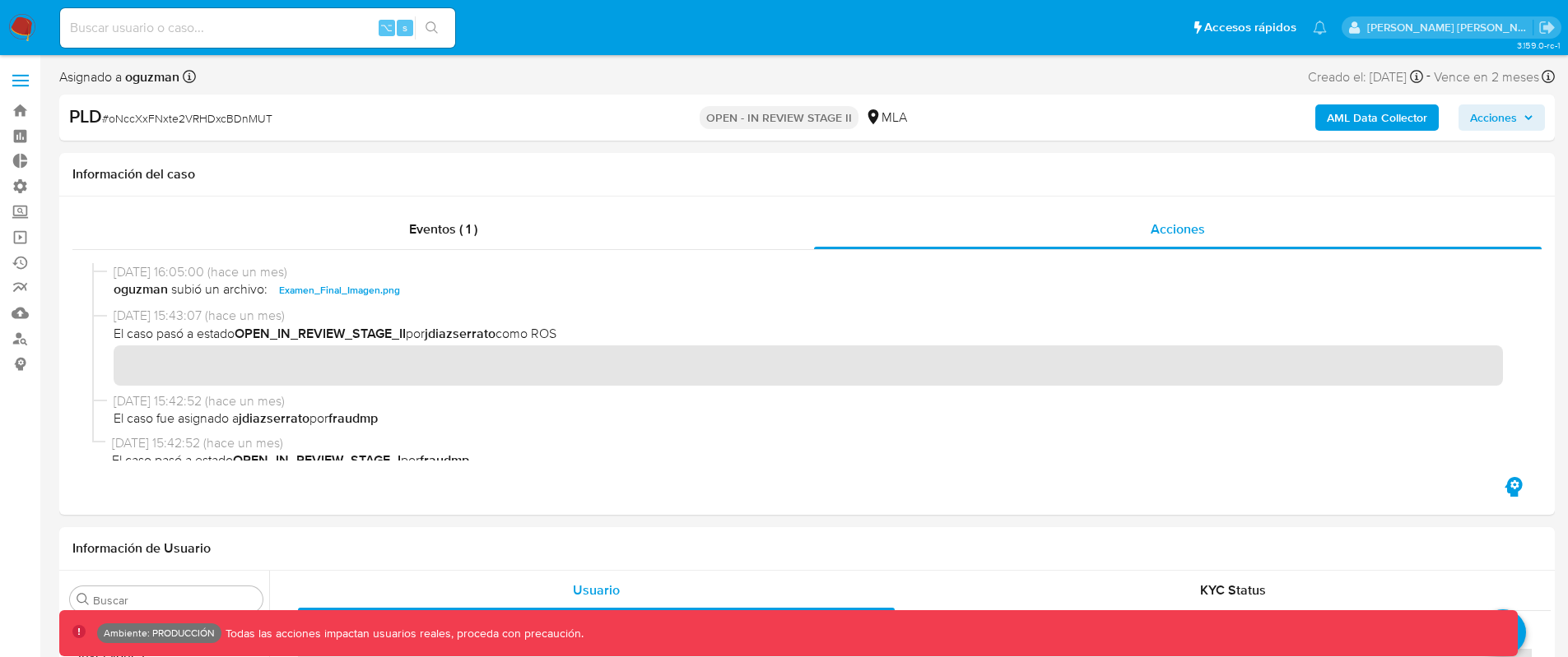
click at [1525, 124] on span "Acciones" at bounding box center [1502, 117] width 63 height 23
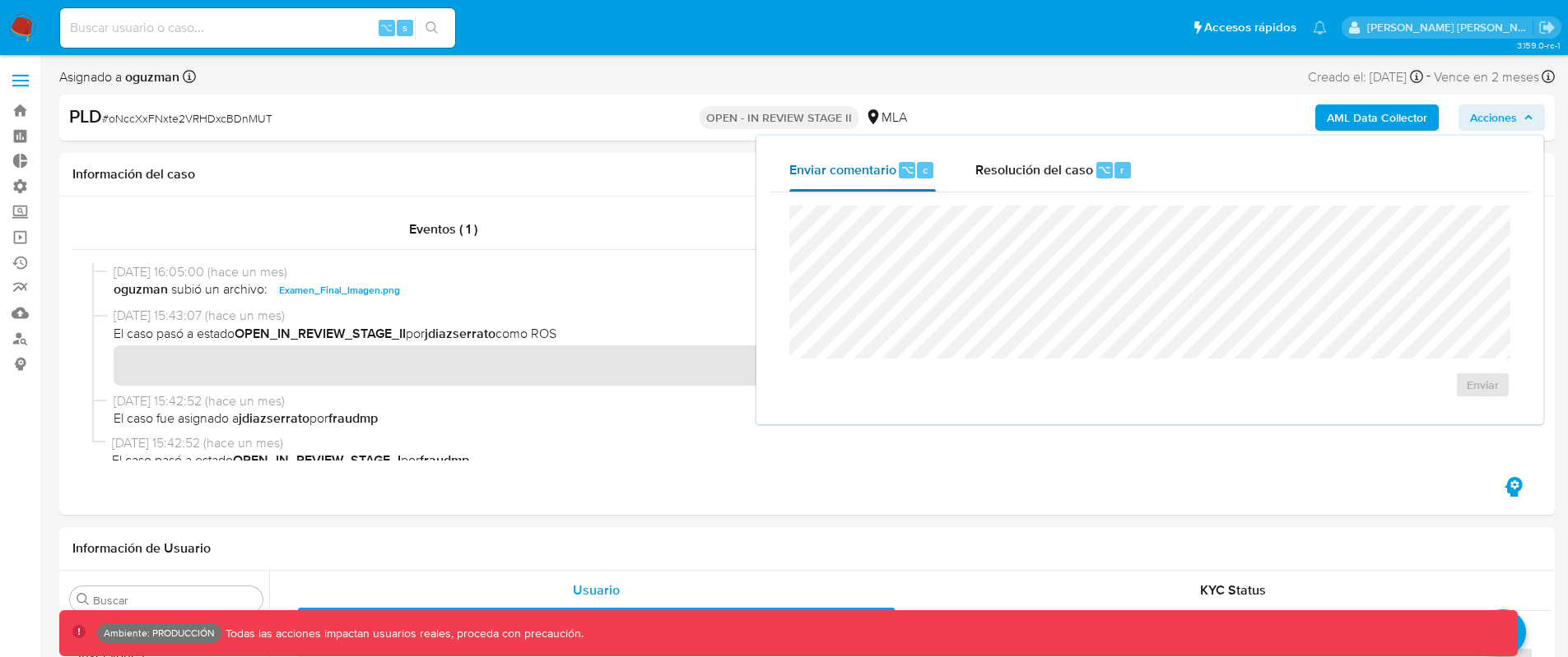
click at [911, 185] on div "Enviar comentario ⌥ c" at bounding box center [863, 170] width 146 height 42
click at [987, 179] on div "Resolución del caso ⌥ r" at bounding box center [1054, 170] width 157 height 42
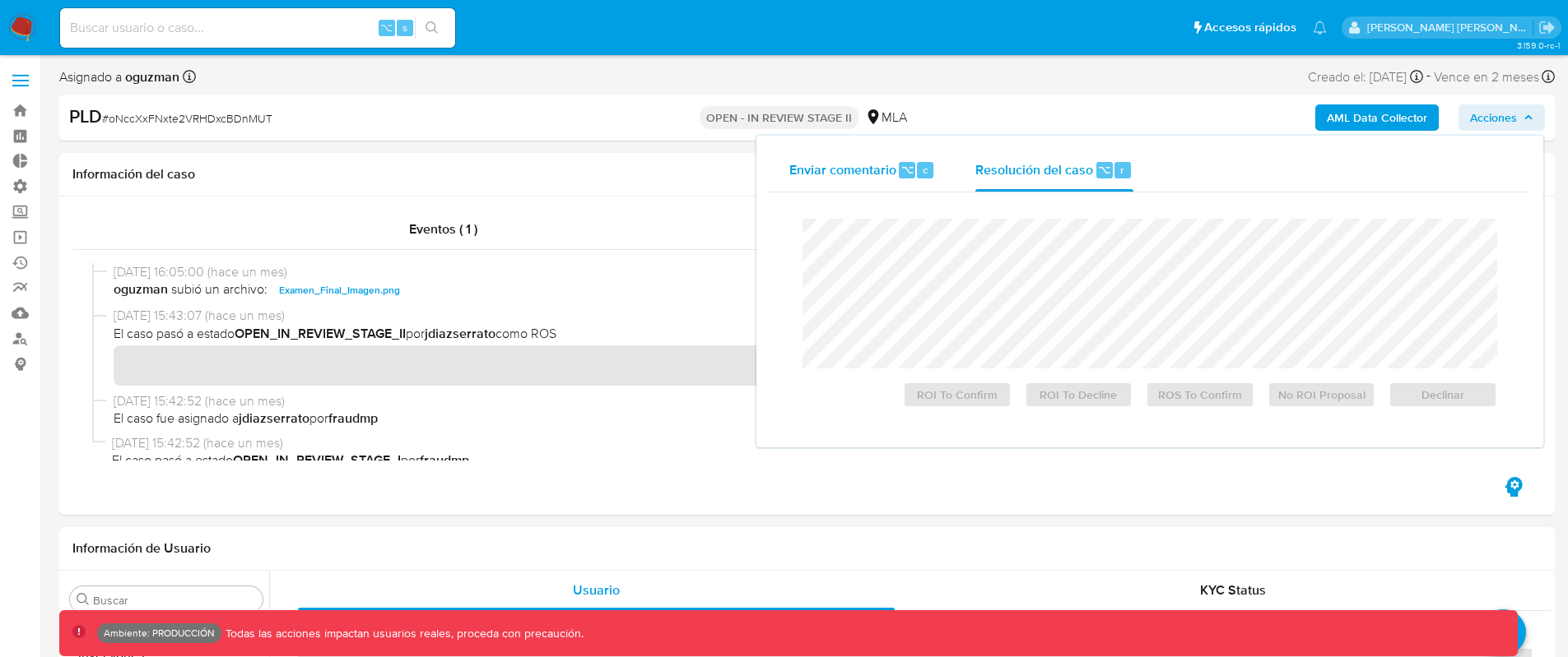
click at [902, 176] on span "⌥" at bounding box center [908, 169] width 13 height 15
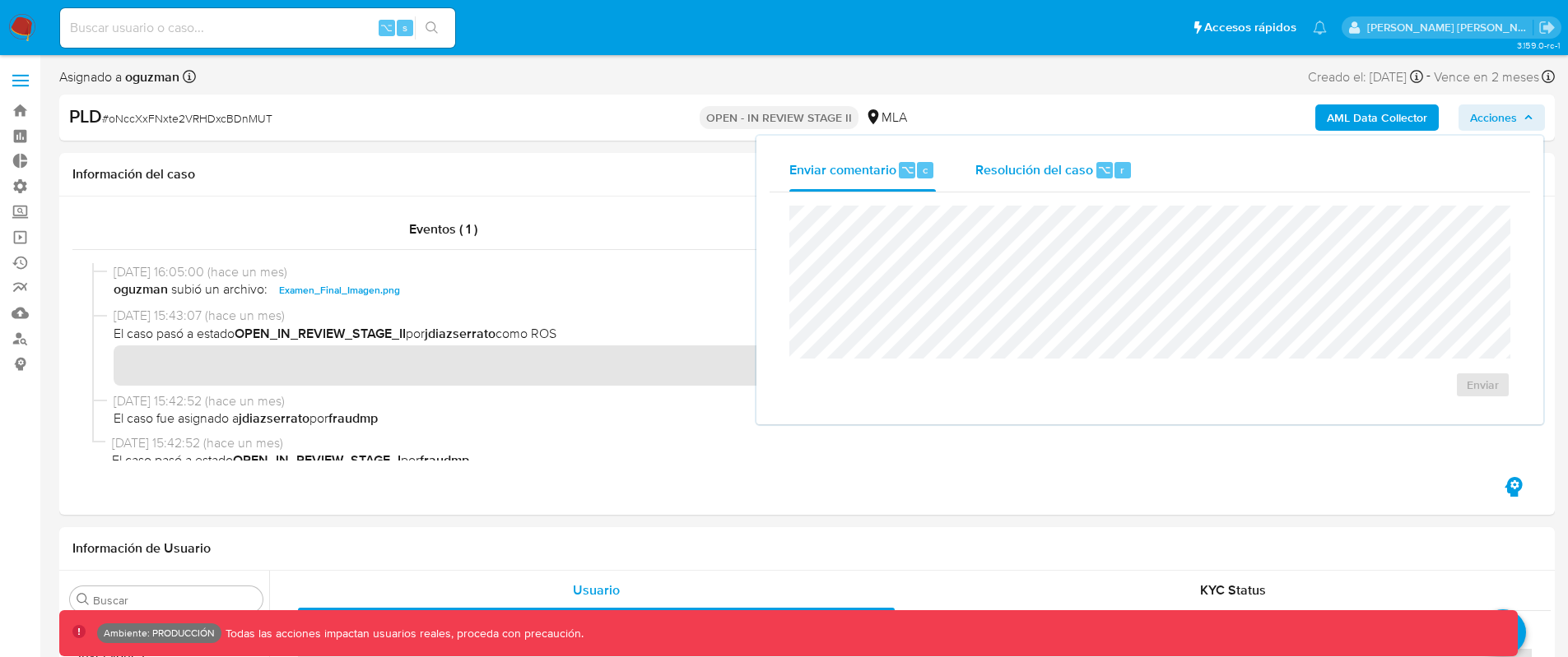
click at [1031, 173] on span "Resolución del caso" at bounding box center [1034, 169] width 118 height 19
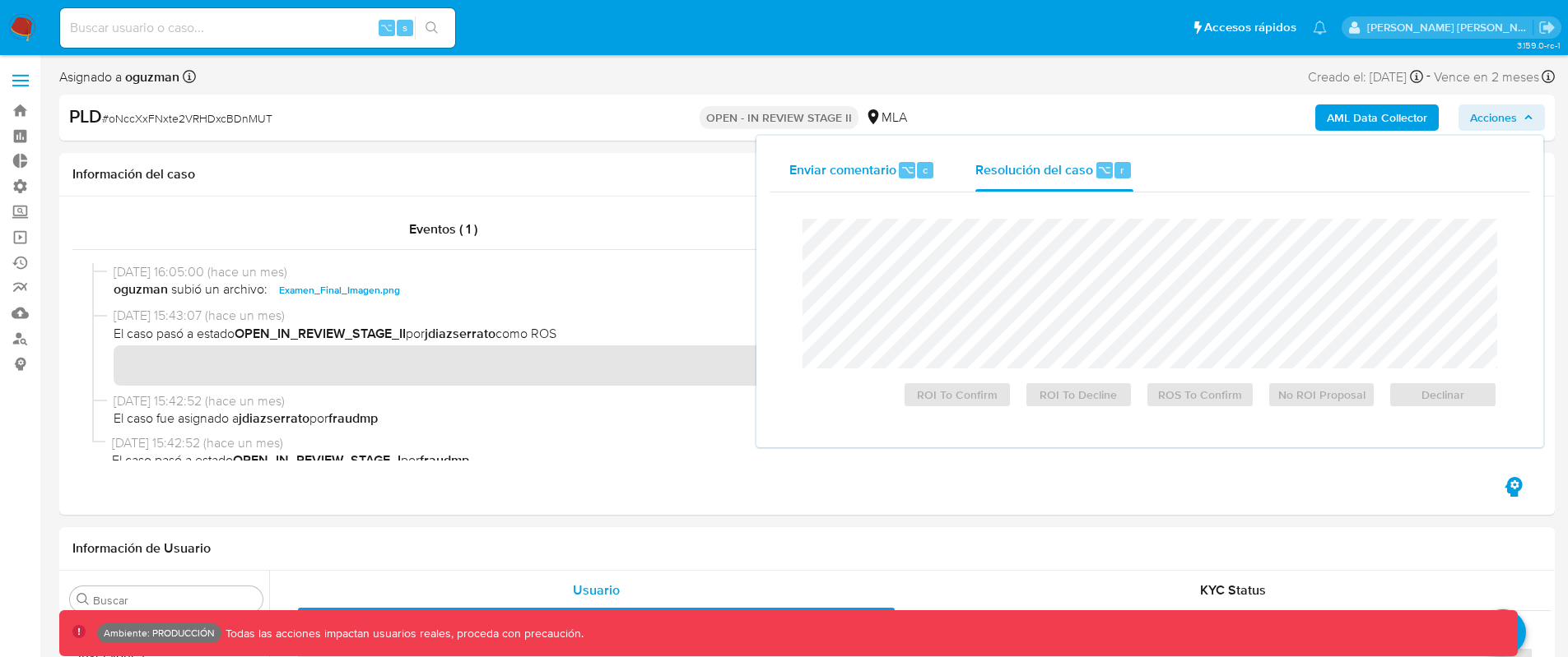
click at [917, 170] on div "c" at bounding box center [925, 170] width 16 height 16
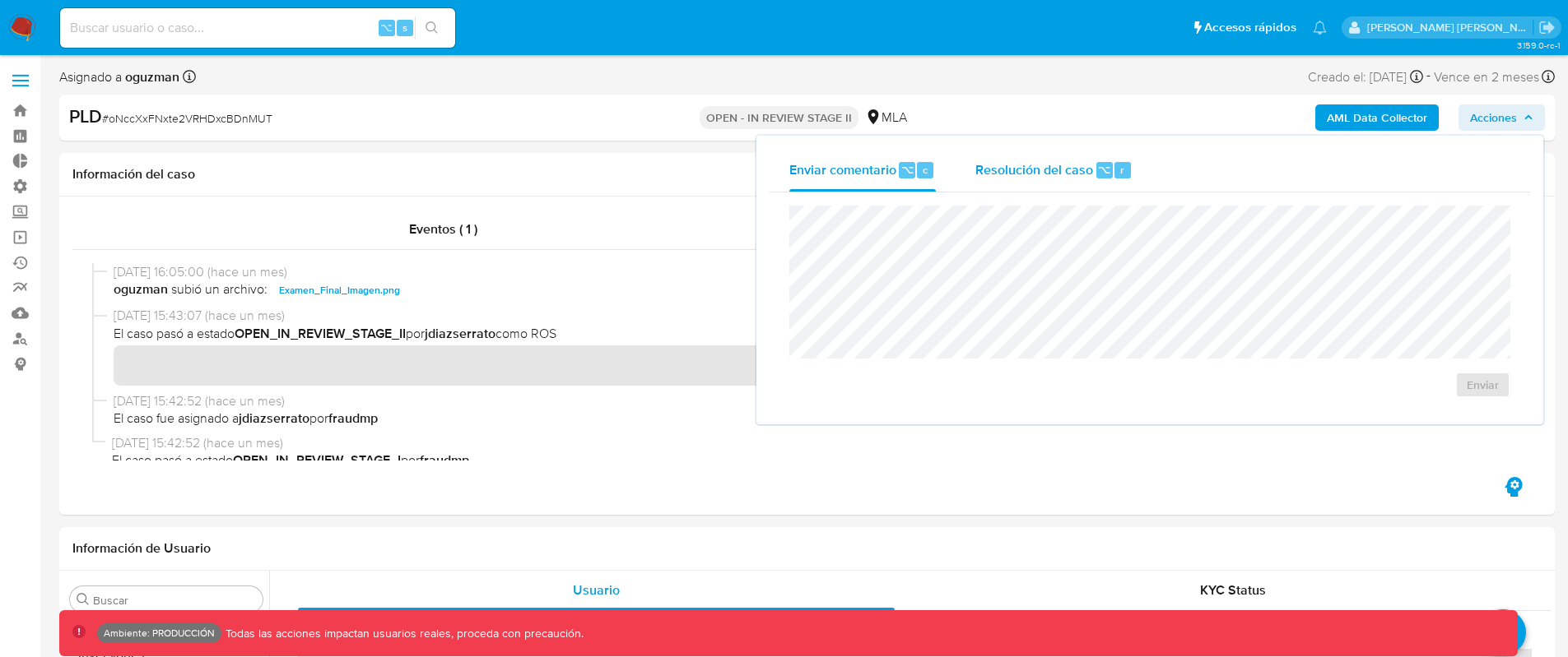
click at [1028, 172] on span "Resolución del caso" at bounding box center [1034, 169] width 118 height 19
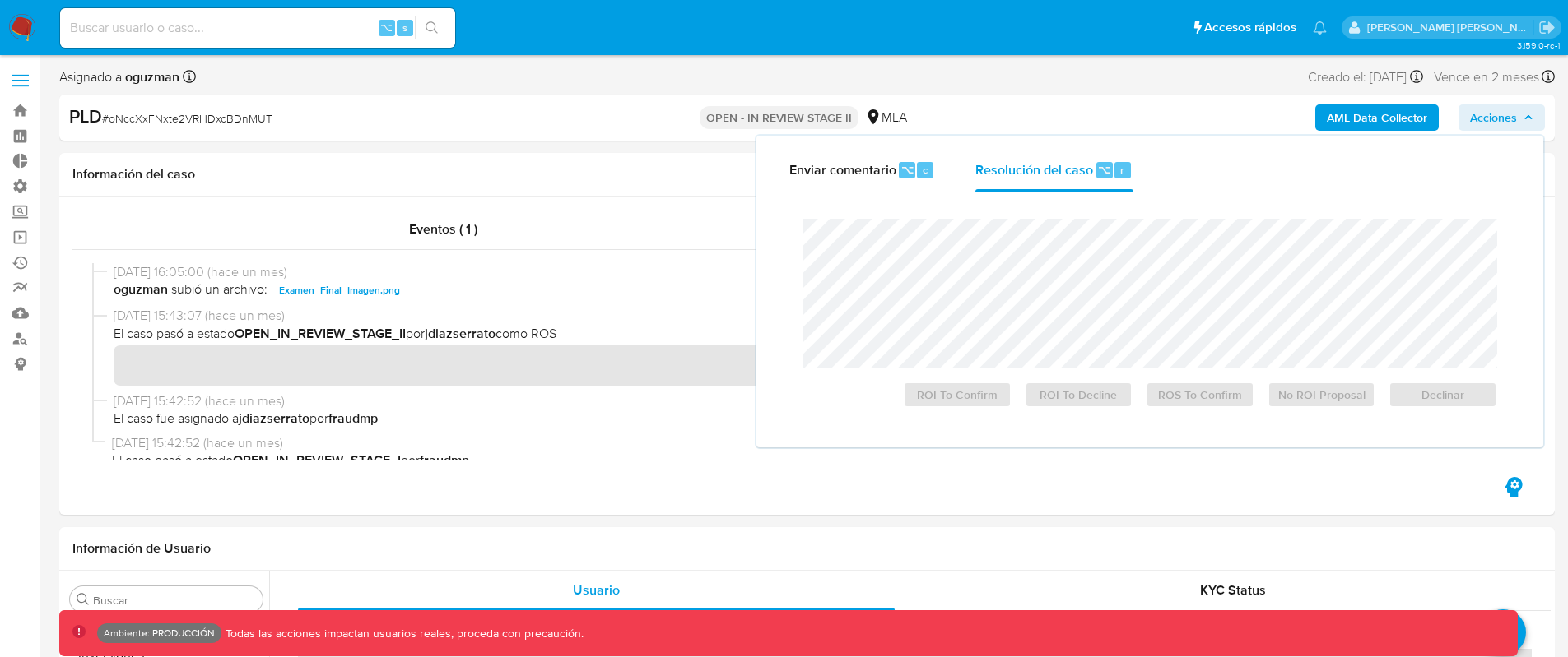
click at [1035, 112] on div "OPEN - IN REVIEW STAGE II MLA" at bounding box center [807, 117] width 487 height 26
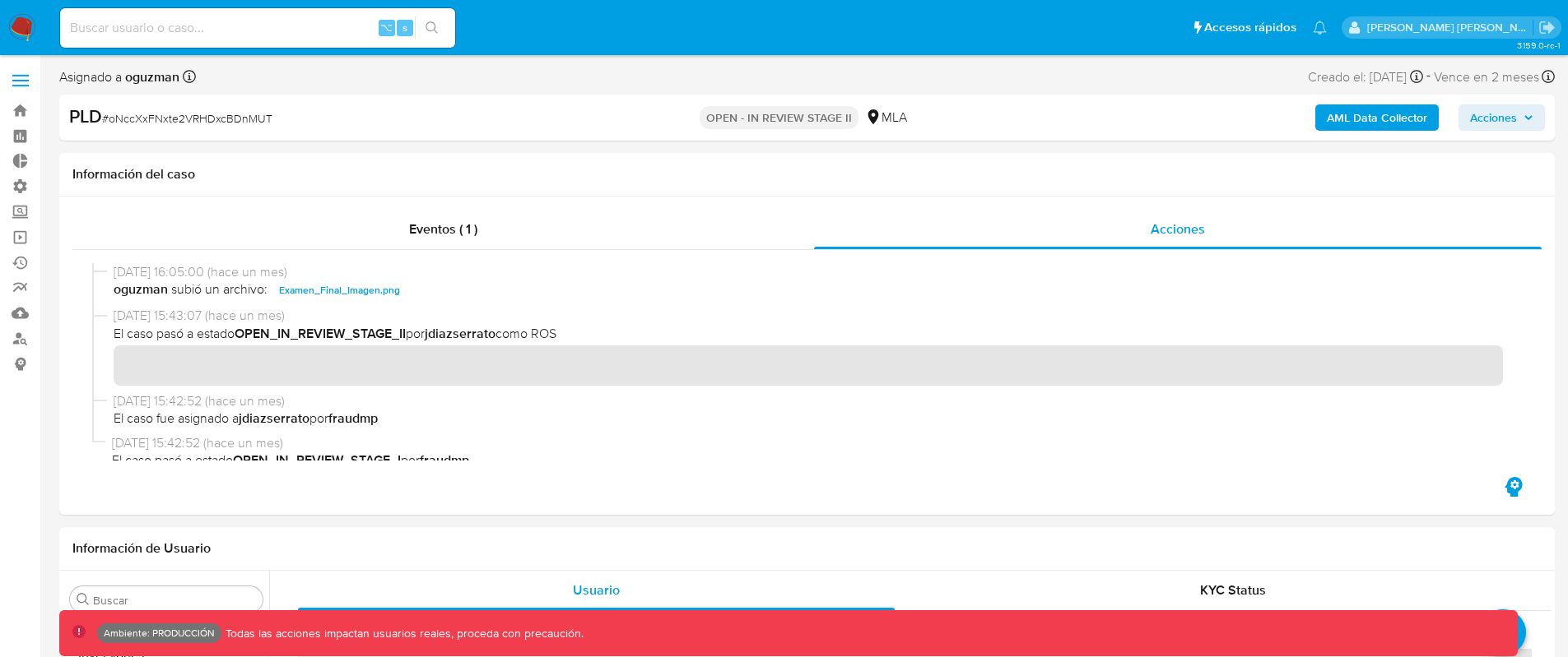
click at [1517, 125] on span "Acciones" at bounding box center [1502, 117] width 63 height 23
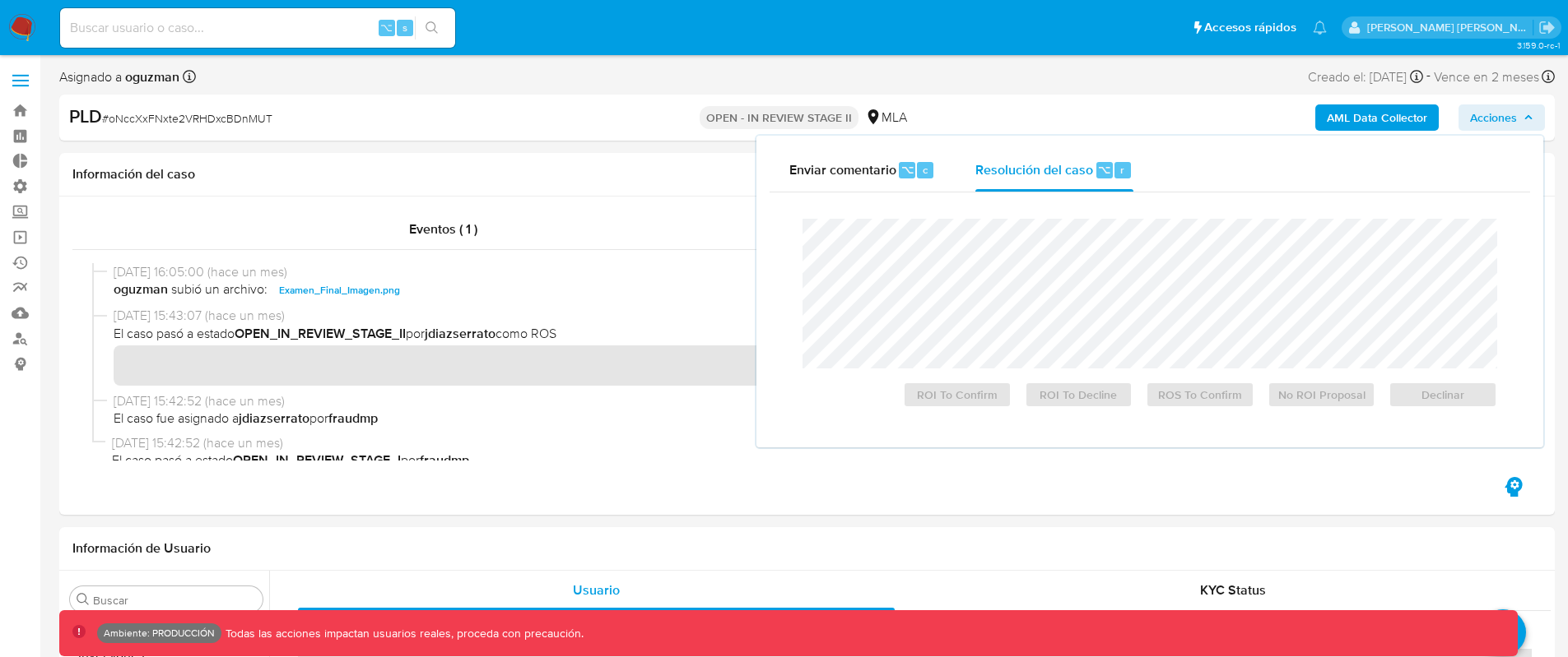
click at [1517, 125] on span "Acciones" at bounding box center [1502, 117] width 63 height 23
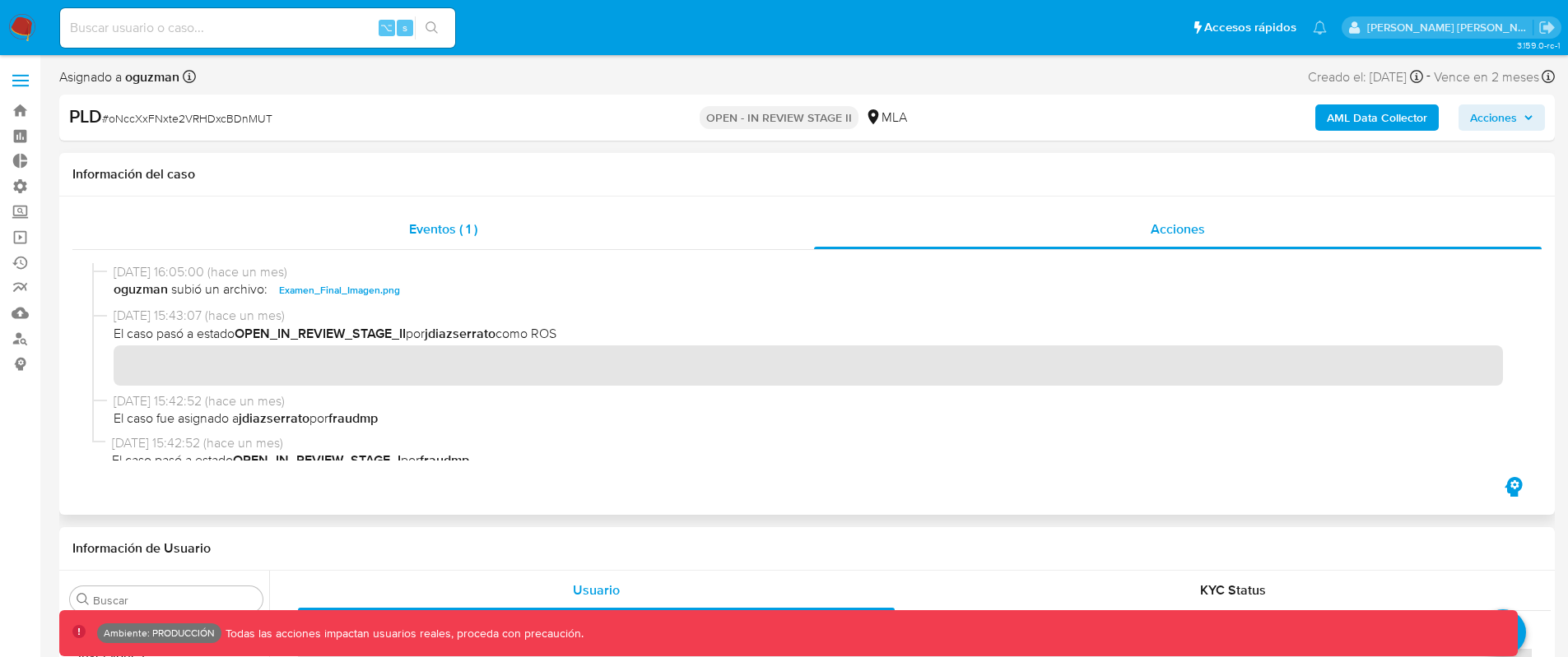
click at [492, 237] on div "Eventos ( 1 )" at bounding box center [443, 230] width 741 height 40
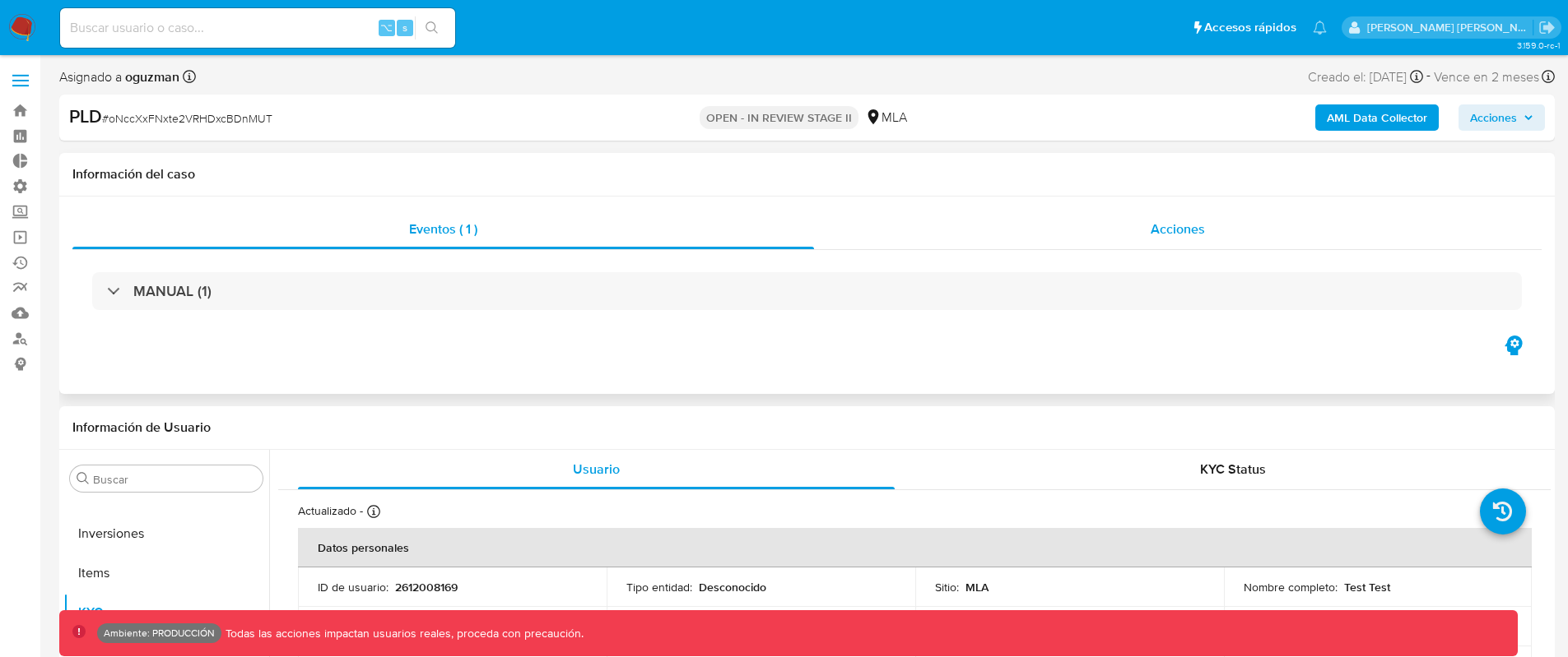
drag, startPoint x: 1101, startPoint y: 229, endPoint x: 1122, endPoint y: 229, distance: 21.0
click at [1121, 229] on div "Acciones" at bounding box center [1177, 230] width 728 height 40
